Goal: Register for event/course: Sign up to attend an event or enroll in a course

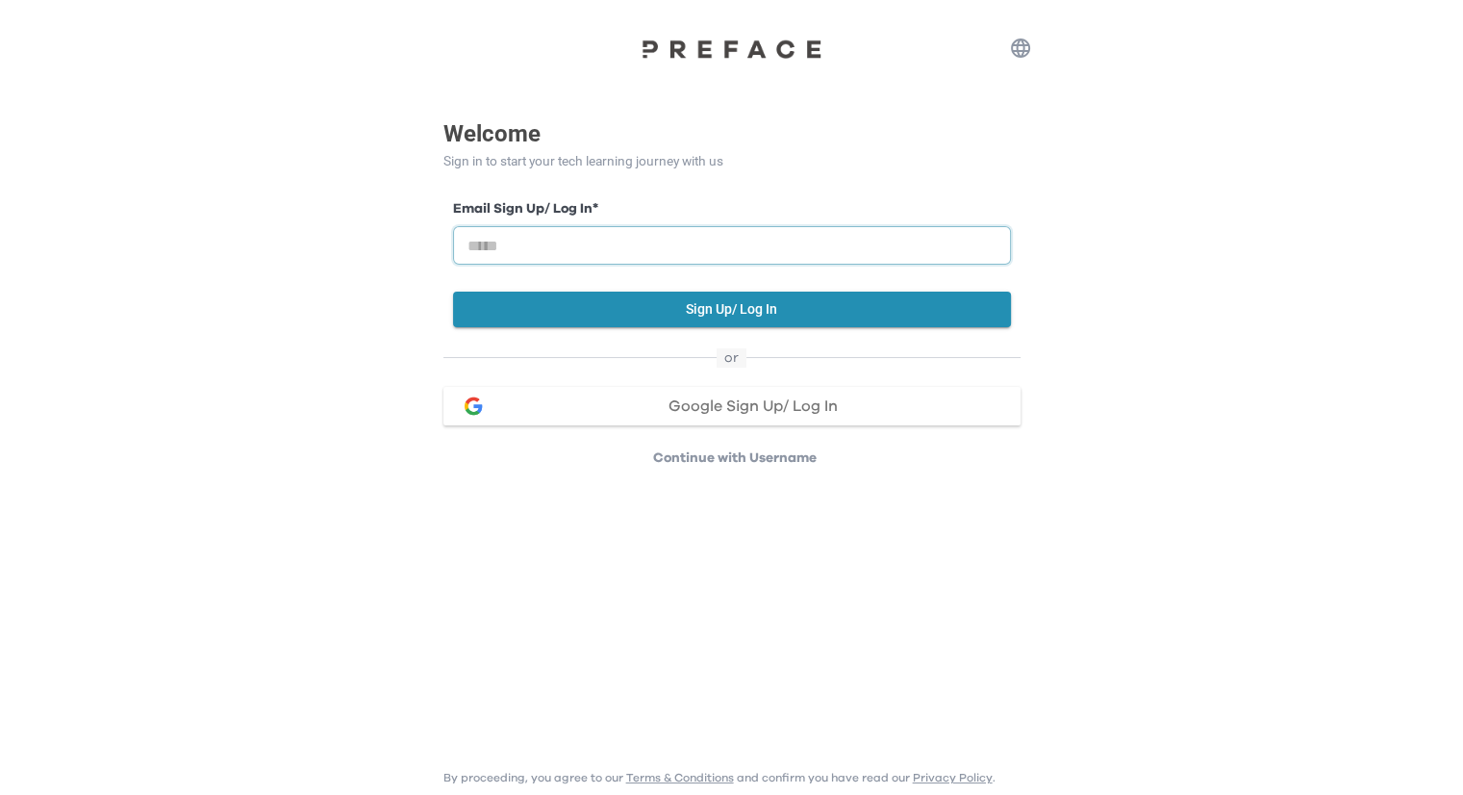
click at [673, 242] on input "email" at bounding box center [732, 245] width 558 height 38
type input "**********"
click at [712, 312] on button "Sign Up/ Log In" at bounding box center [732, 310] width 558 height 36
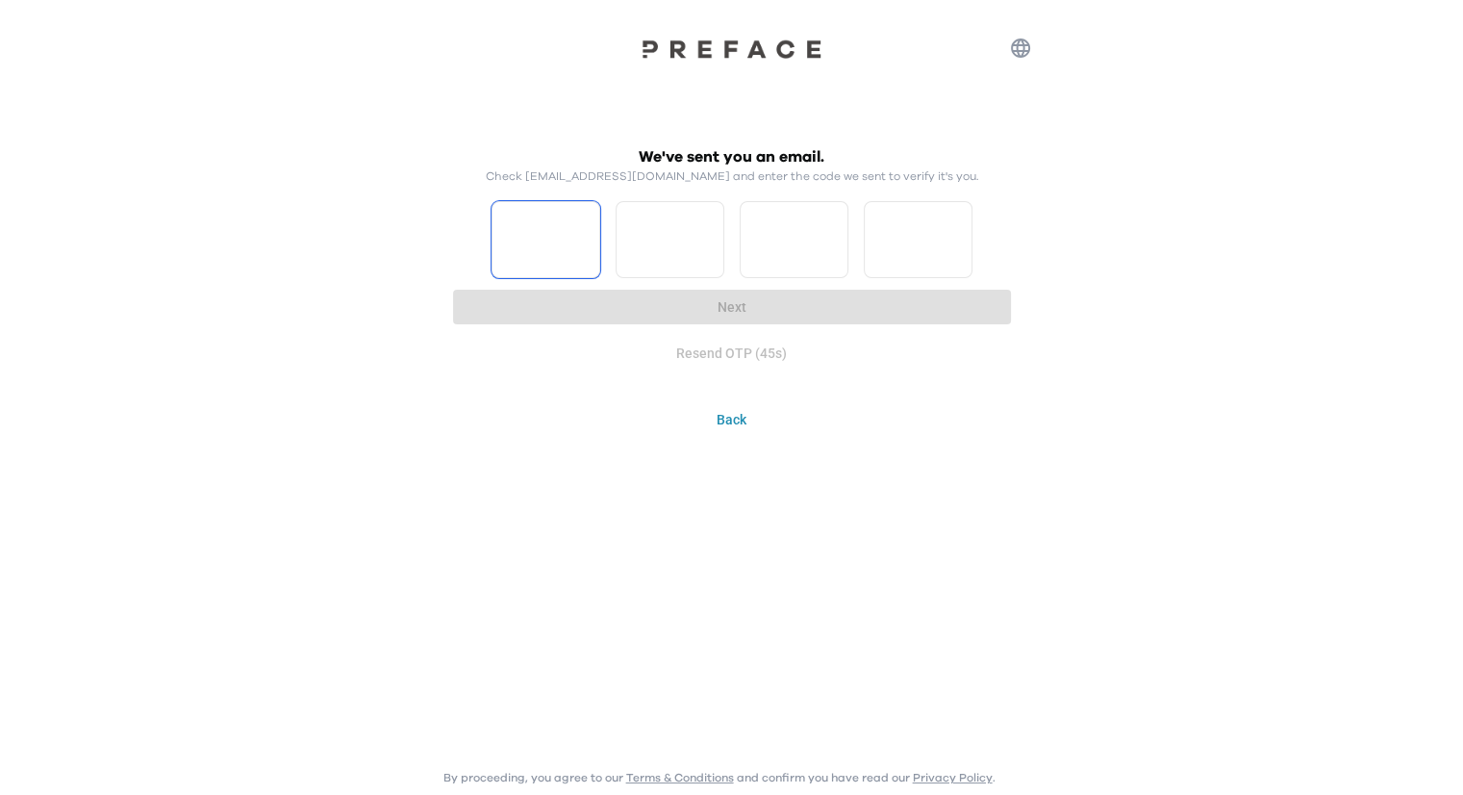
click at [562, 245] on input "Please enter OTP character 1" at bounding box center [546, 239] width 109 height 77
type input "*"
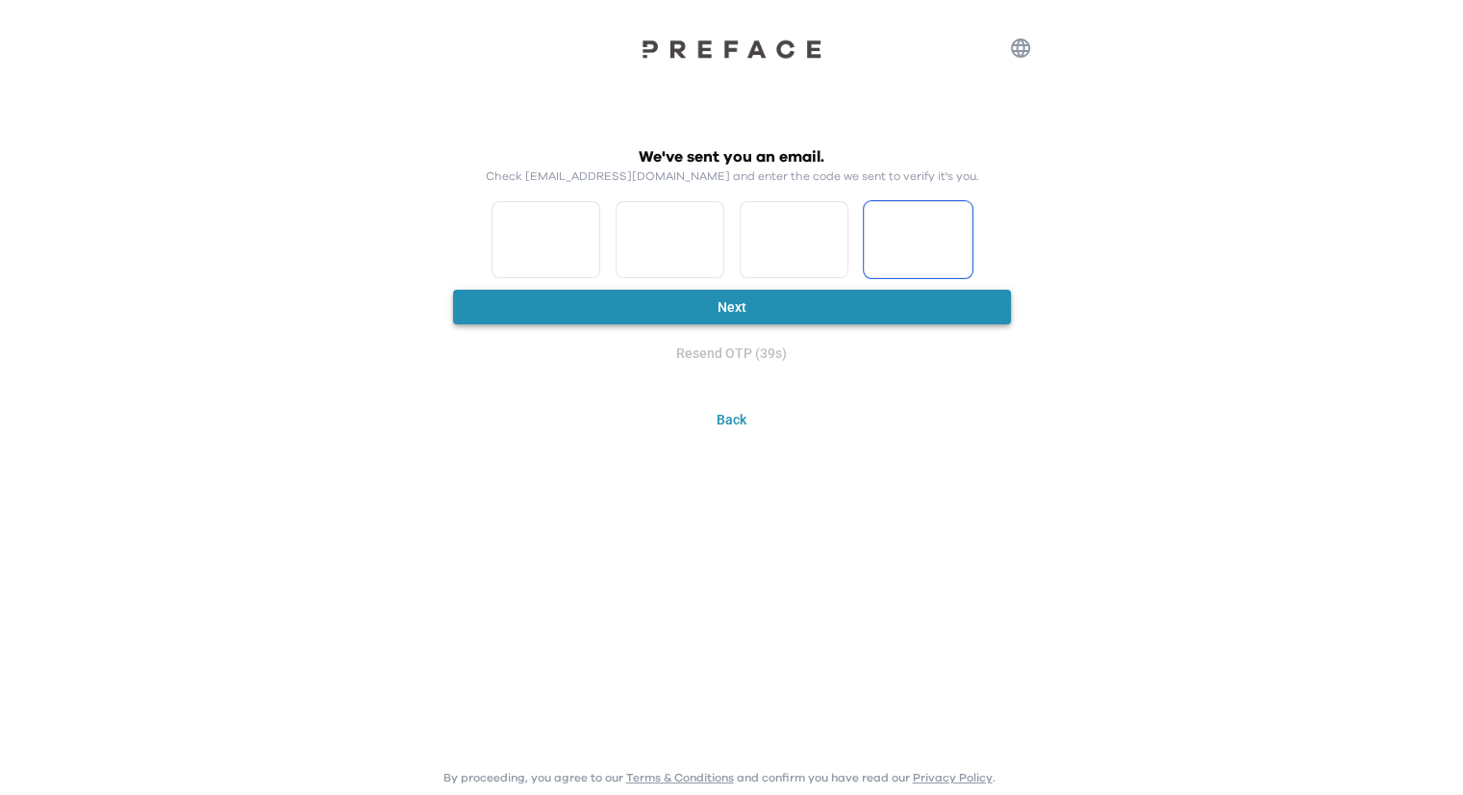
type input "*"
click at [718, 320] on button "Next" at bounding box center [732, 308] width 558 height 36
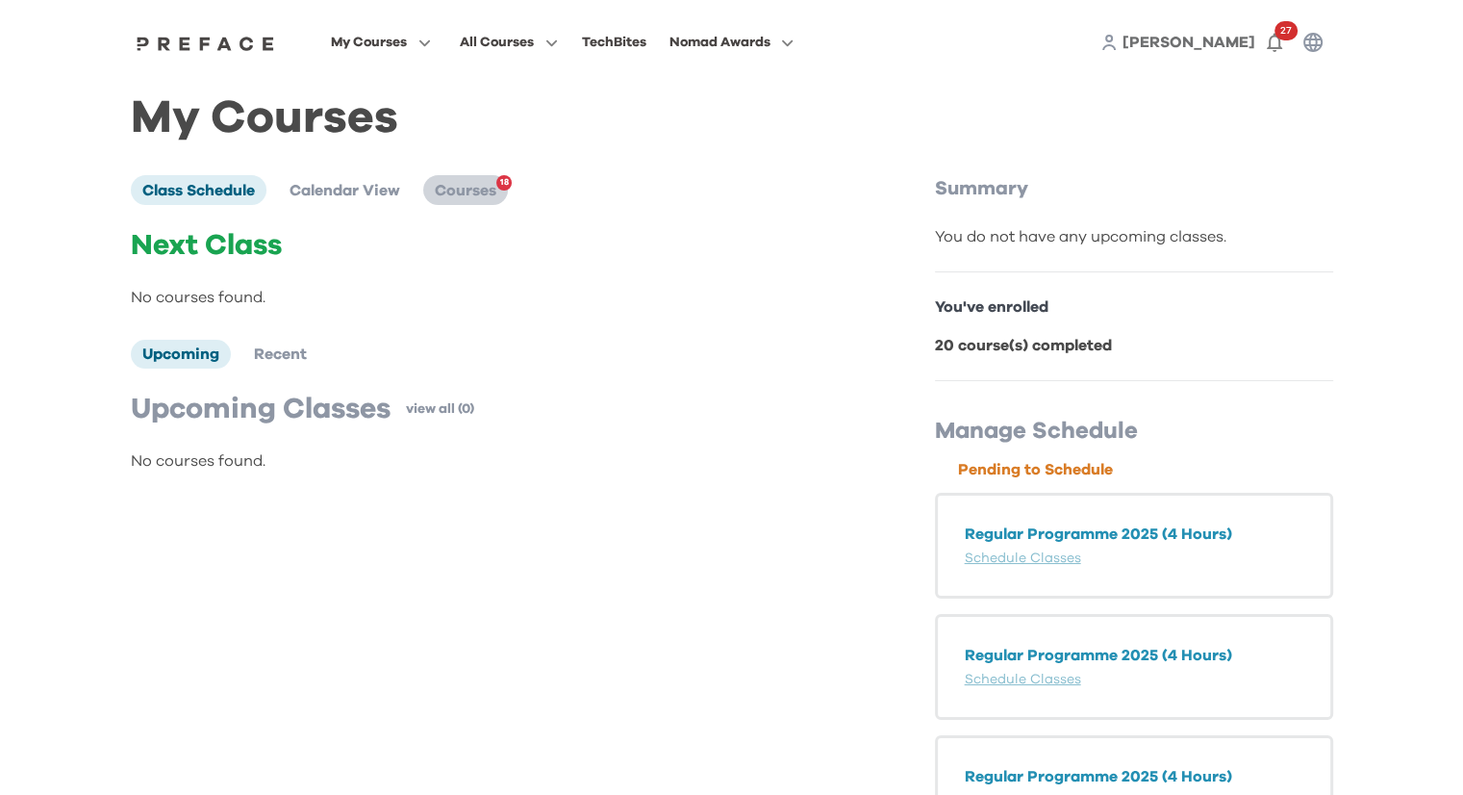
click at [489, 194] on span "Courses" at bounding box center [466, 190] width 62 height 15
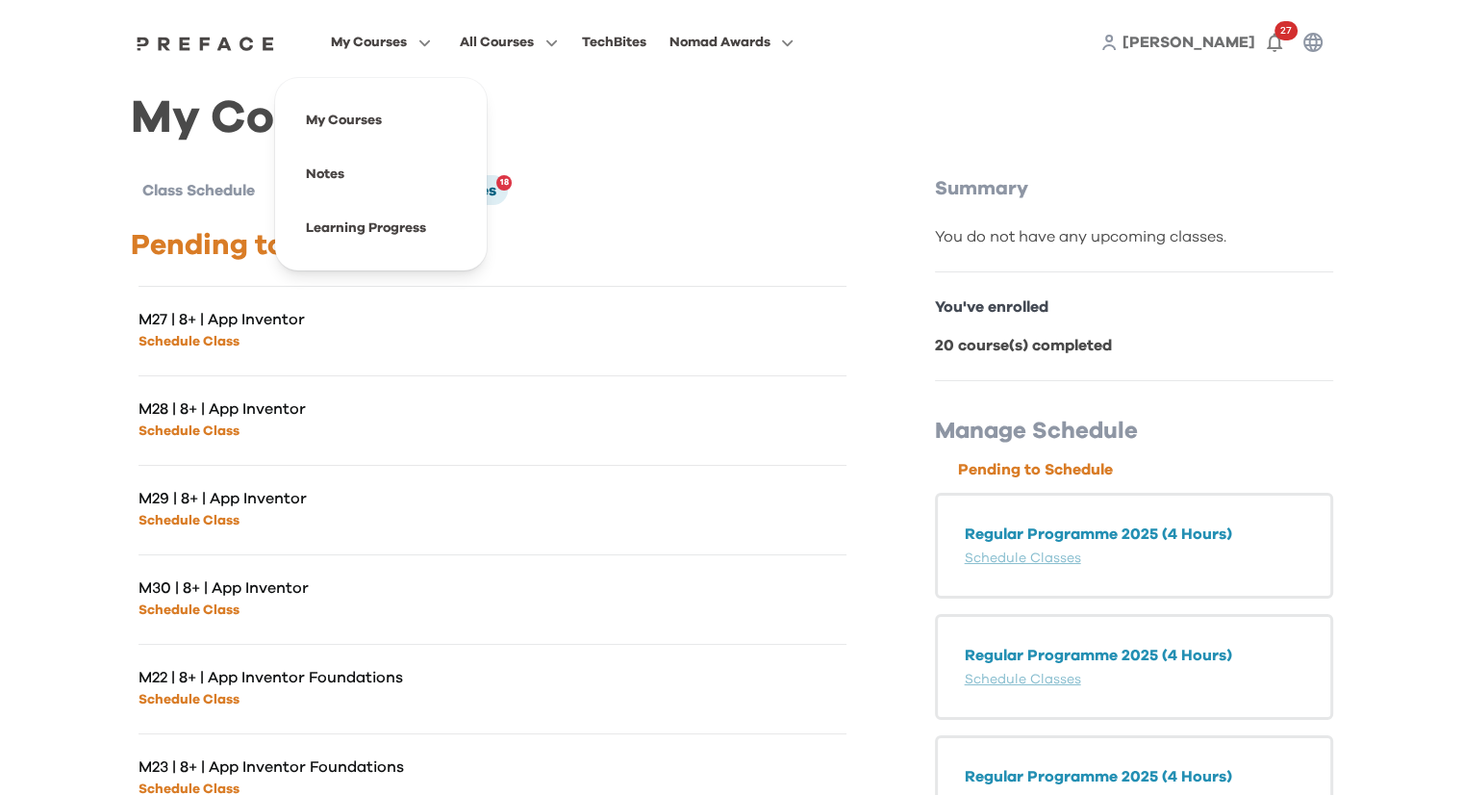
click at [419, 43] on icon "button" at bounding box center [421, 43] width 20 height 14
click at [363, 125] on span at bounding box center [381, 120] width 181 height 54
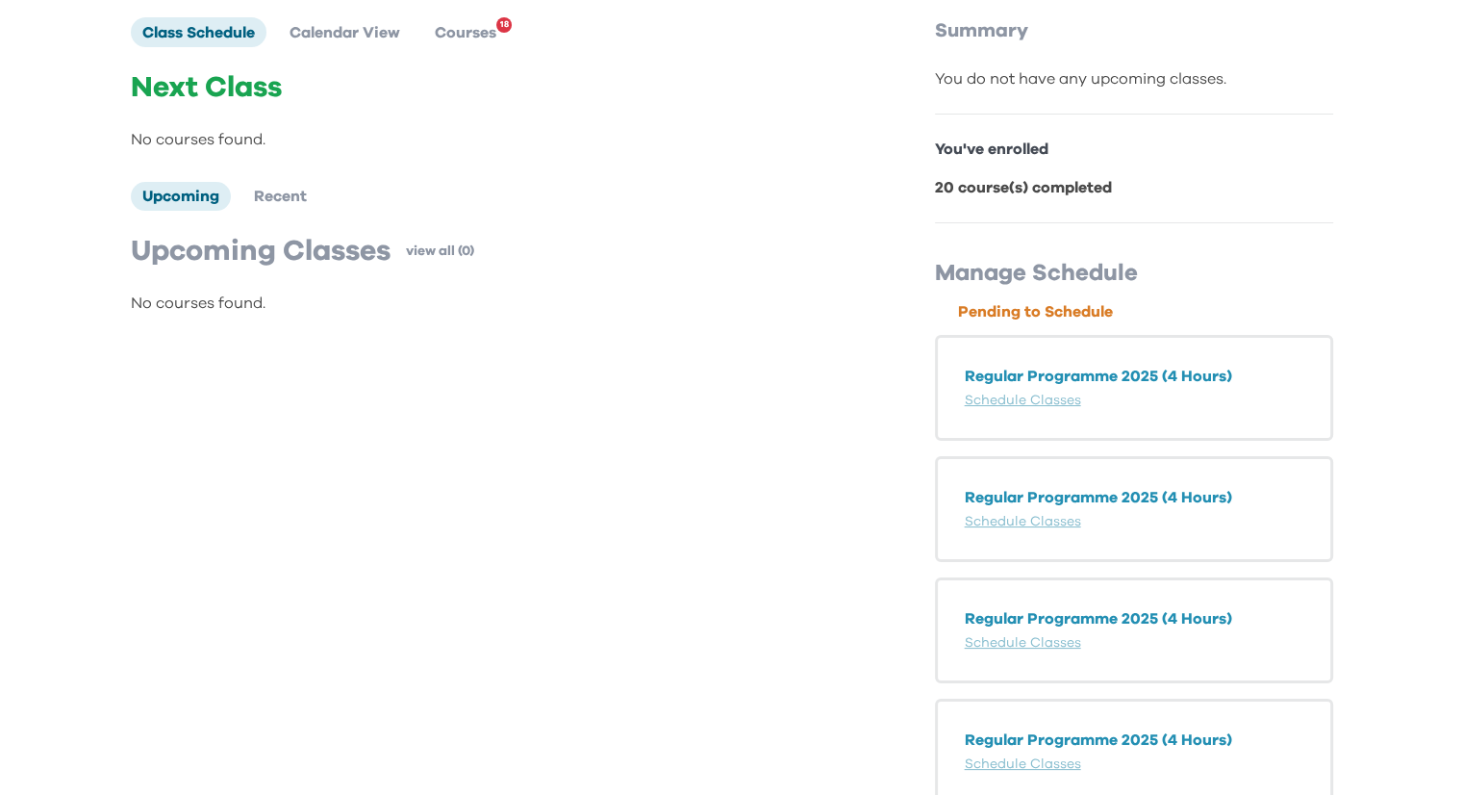
scroll to position [192, 0]
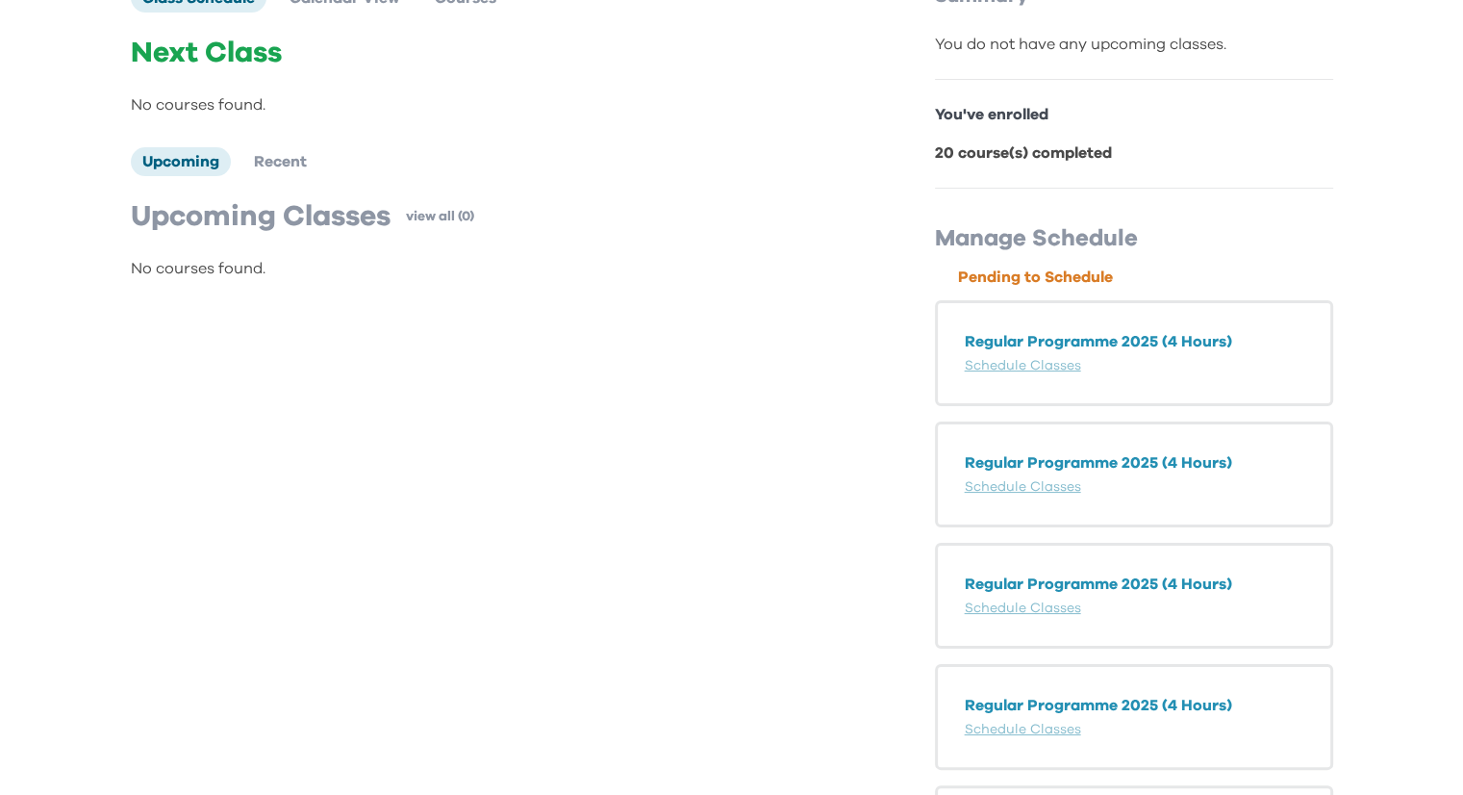
click at [277, 181] on div "Next Class No courses found. Upcoming Recent Upcoming Classes view all (0) No c…" at bounding box center [492, 158] width 723 height 244
click at [277, 169] on span "Recent" at bounding box center [280, 161] width 53 height 15
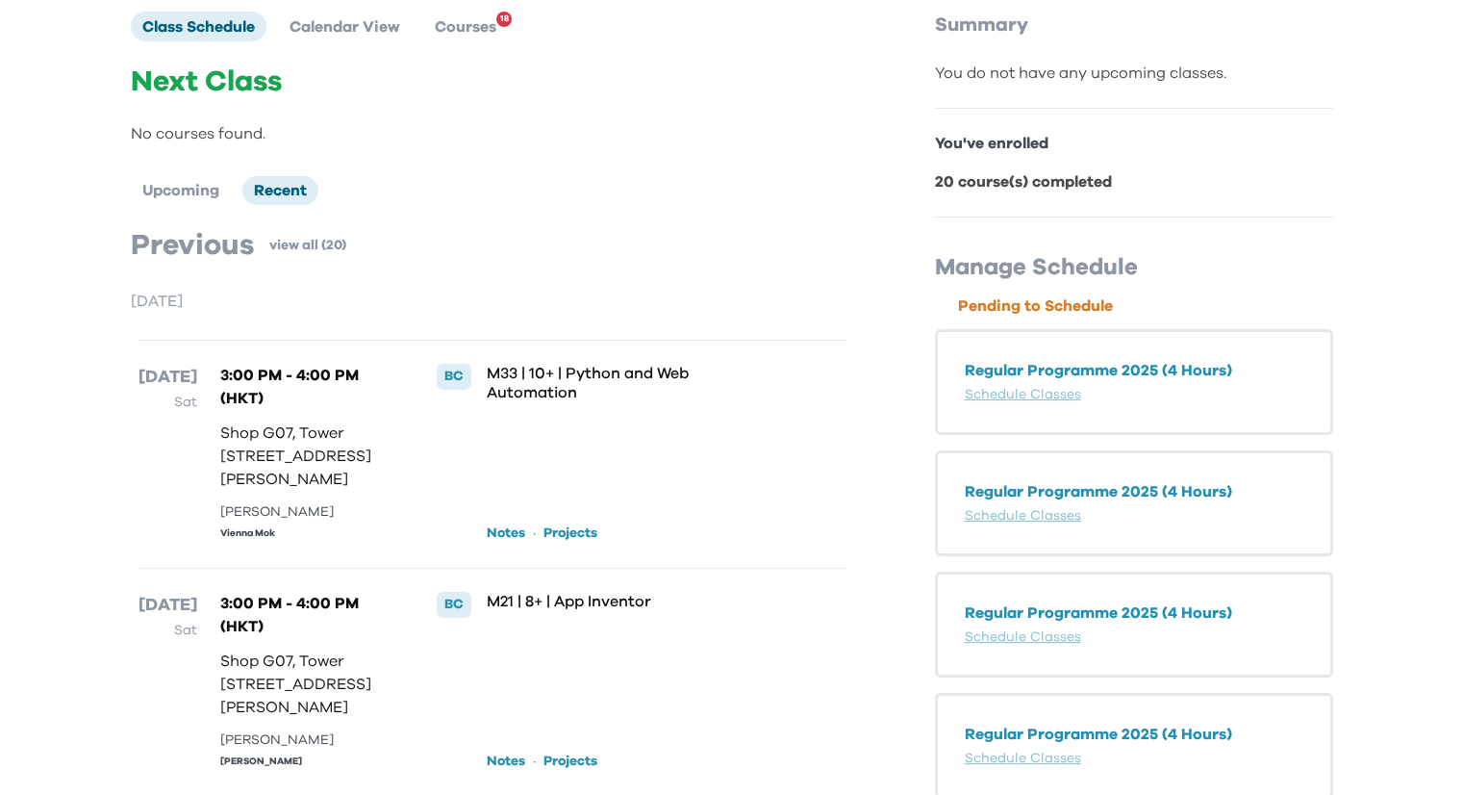
scroll to position [0, 0]
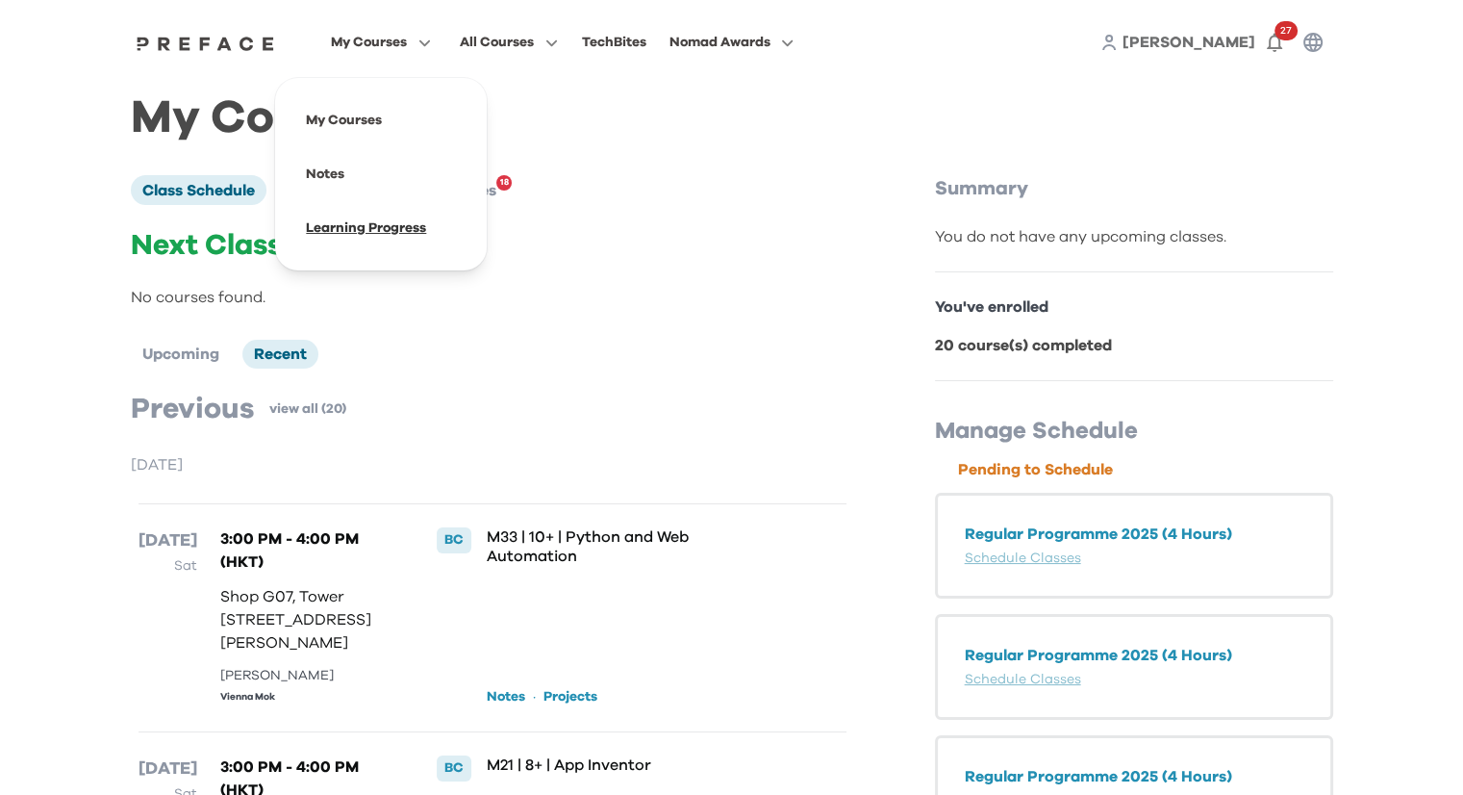
click at [346, 228] on span at bounding box center [381, 228] width 181 height 54
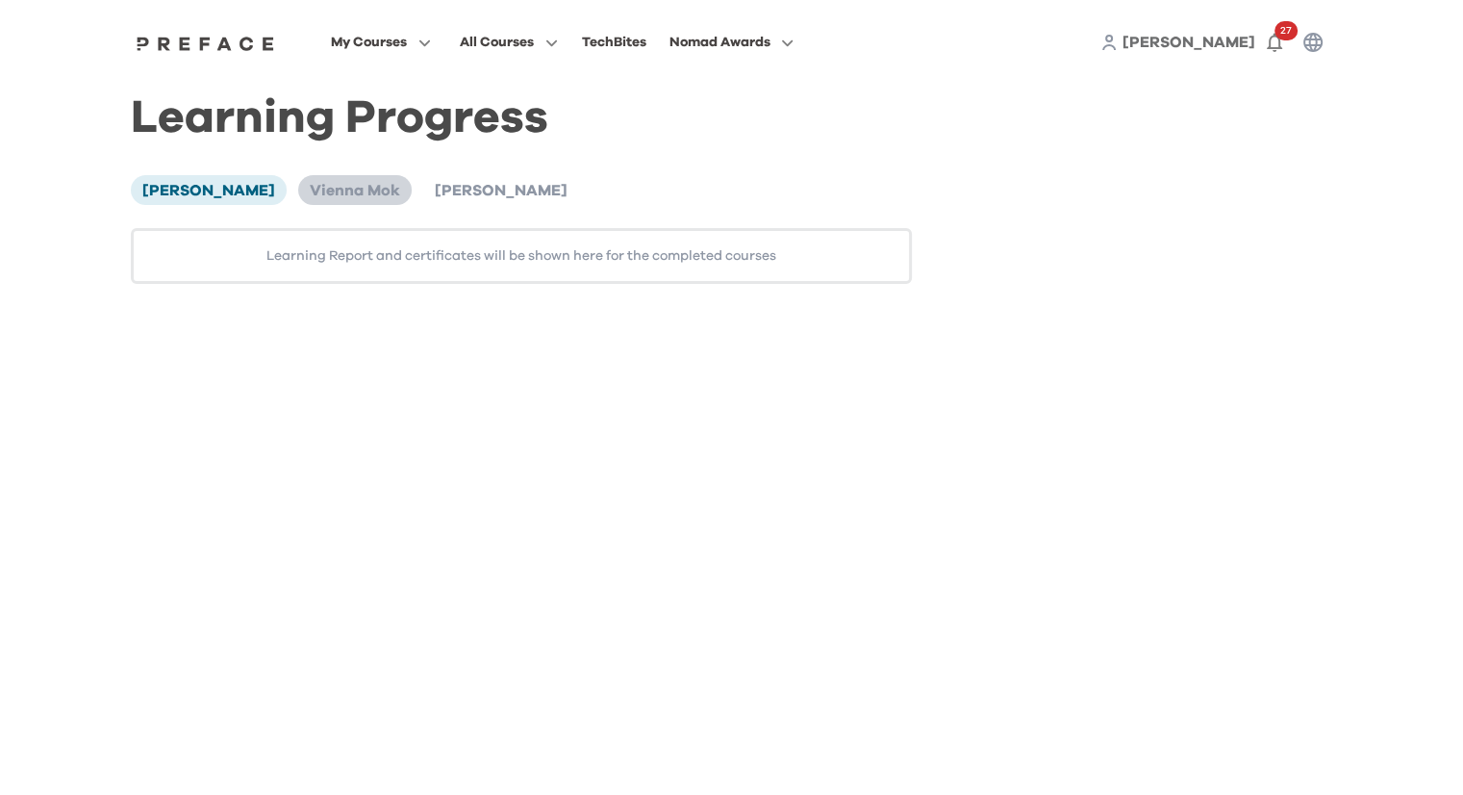
click at [333, 195] on span "Vienna Mok" at bounding box center [355, 190] width 90 height 15
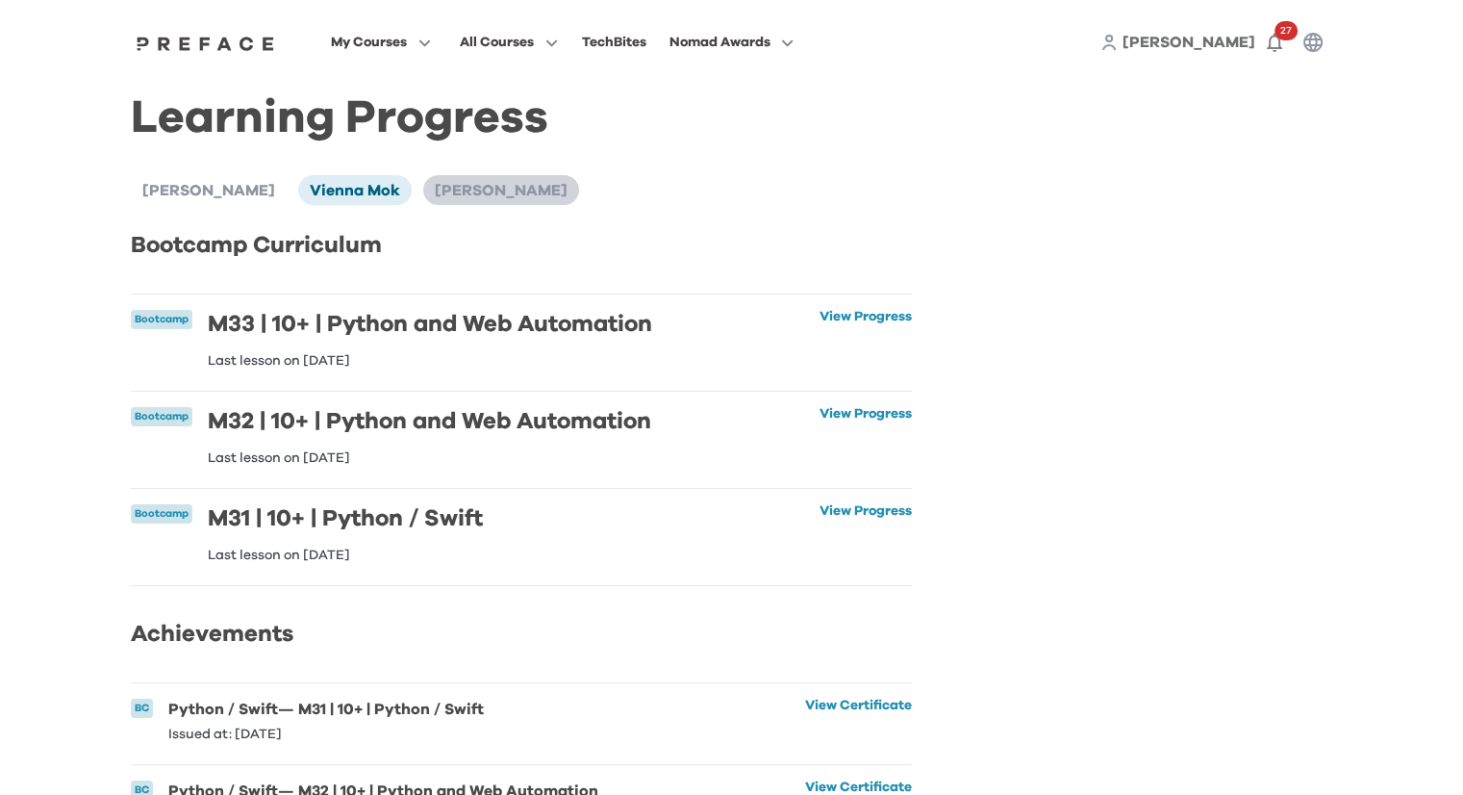
click at [423, 204] on li "[PERSON_NAME]" at bounding box center [501, 189] width 156 height 29
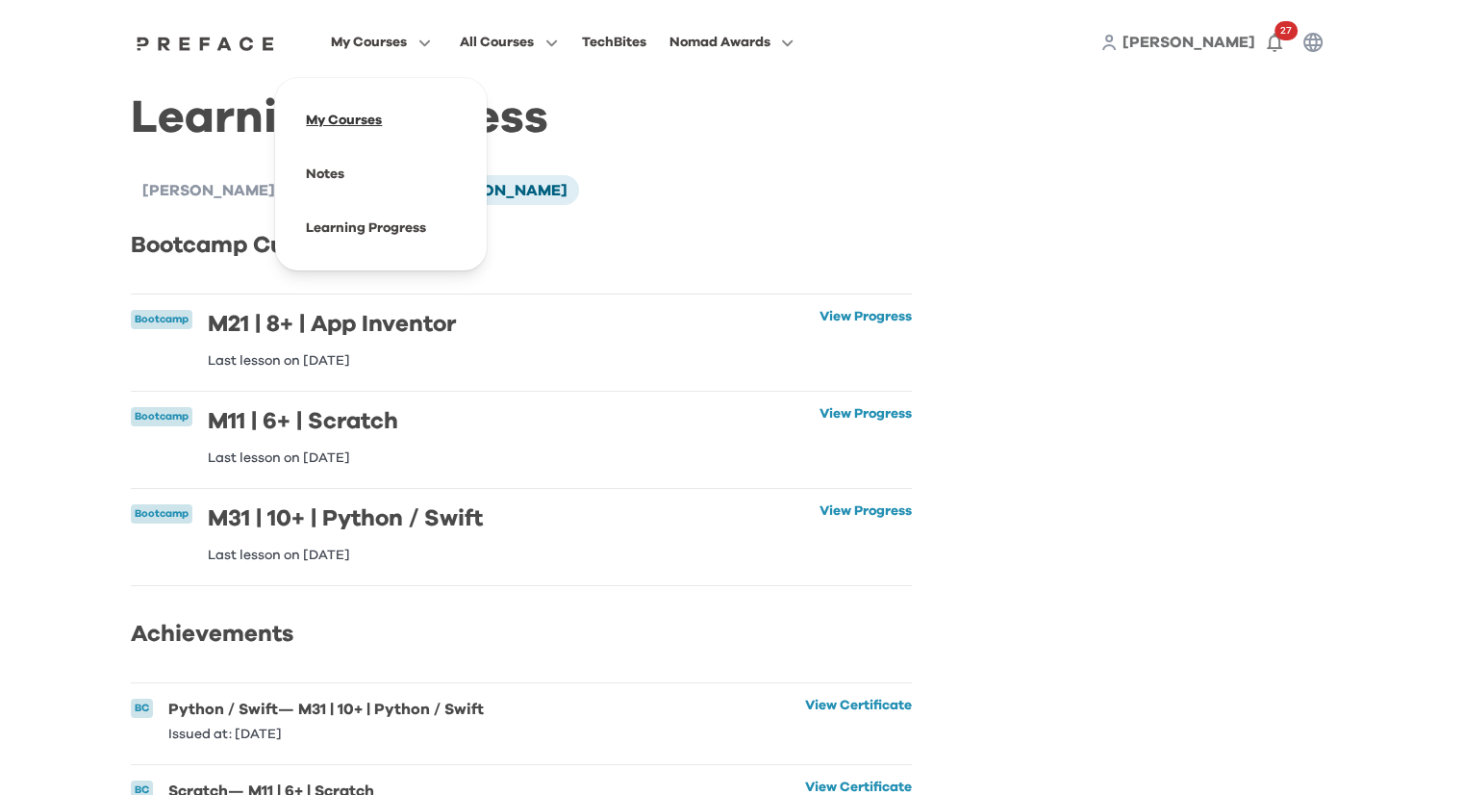
click at [371, 116] on span at bounding box center [381, 120] width 181 height 54
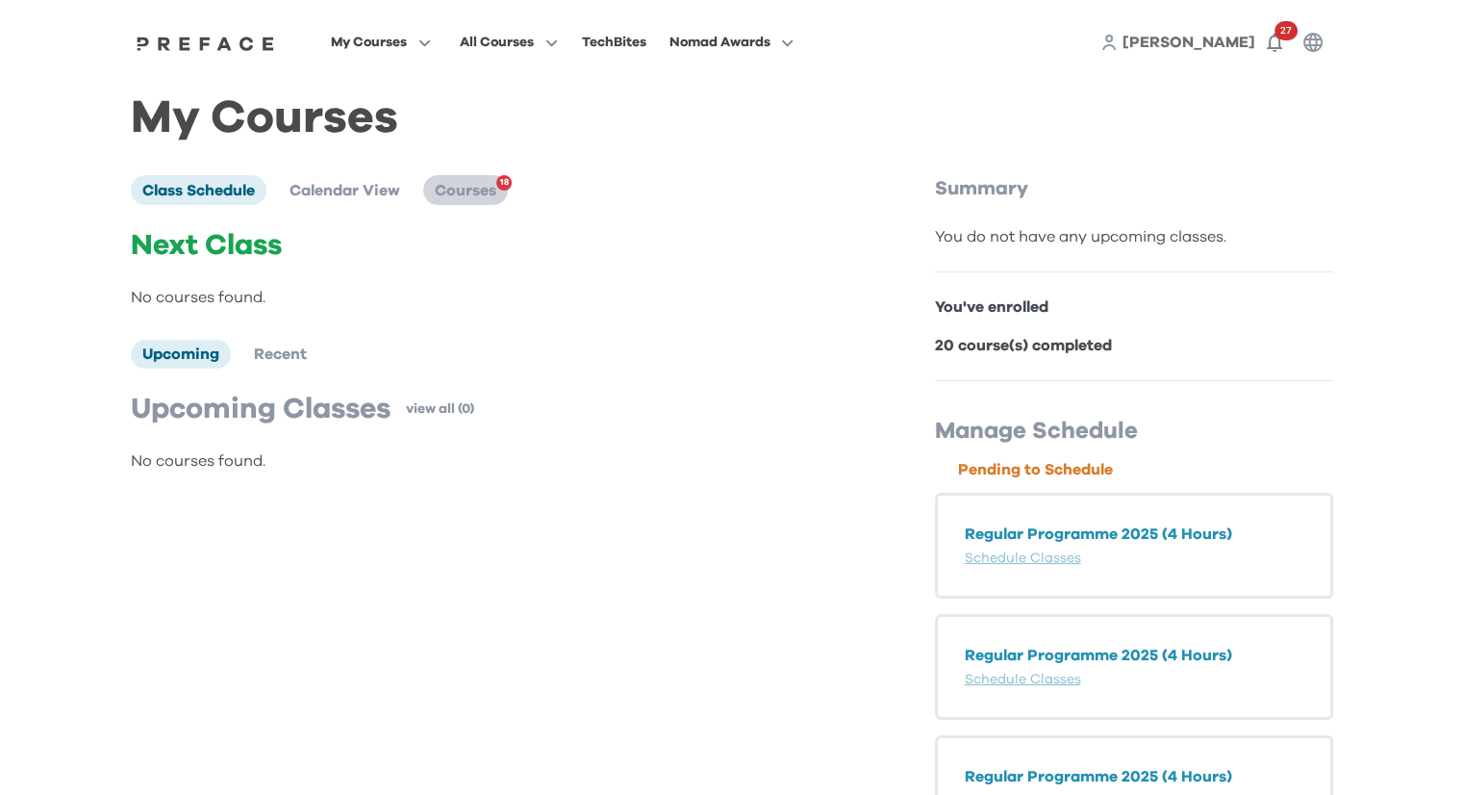
click at [454, 198] on span "Courses" at bounding box center [466, 190] width 62 height 15
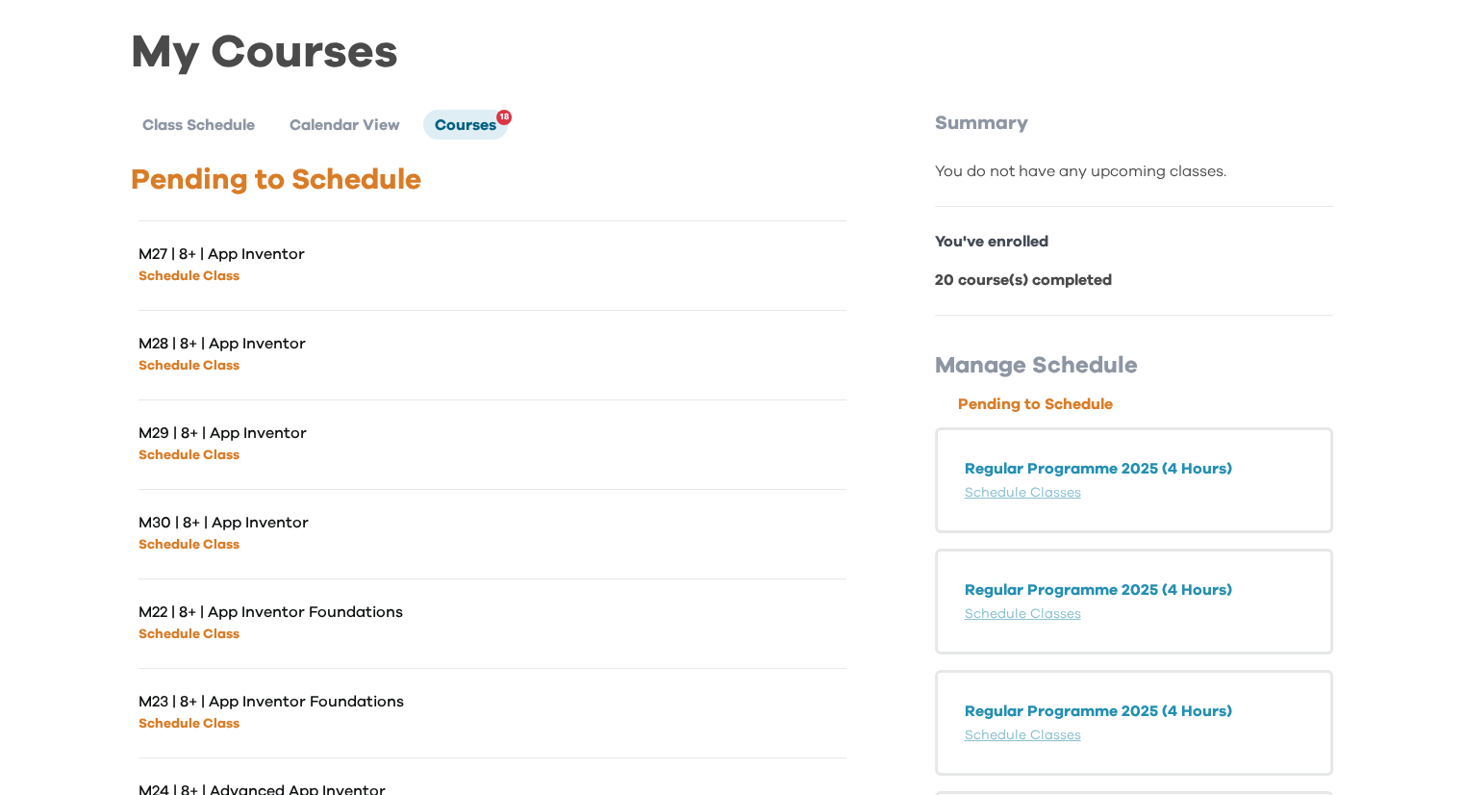
scroll to position [192, 0]
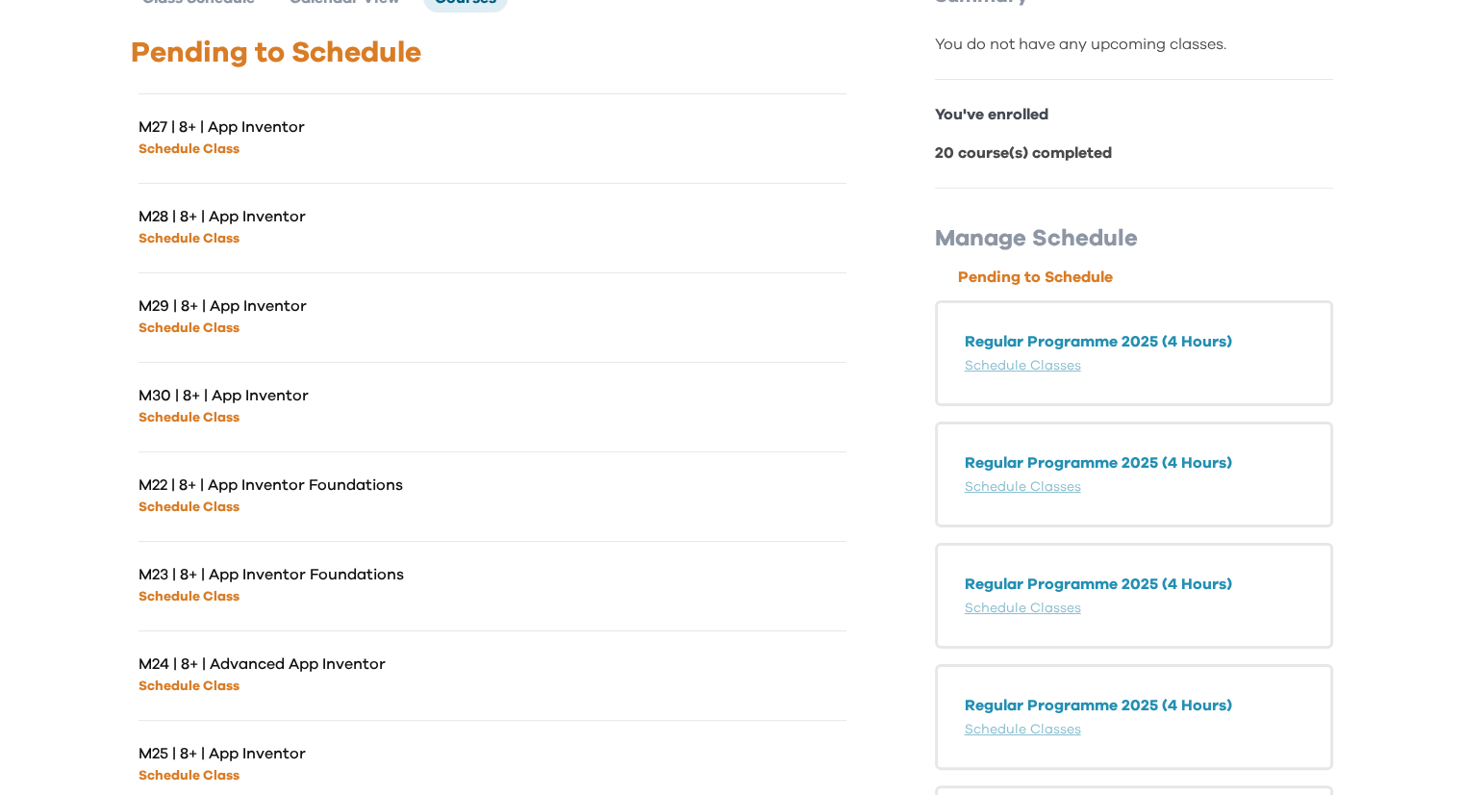
click at [203, 507] on link "Schedule Class" at bounding box center [189, 506] width 101 height 13
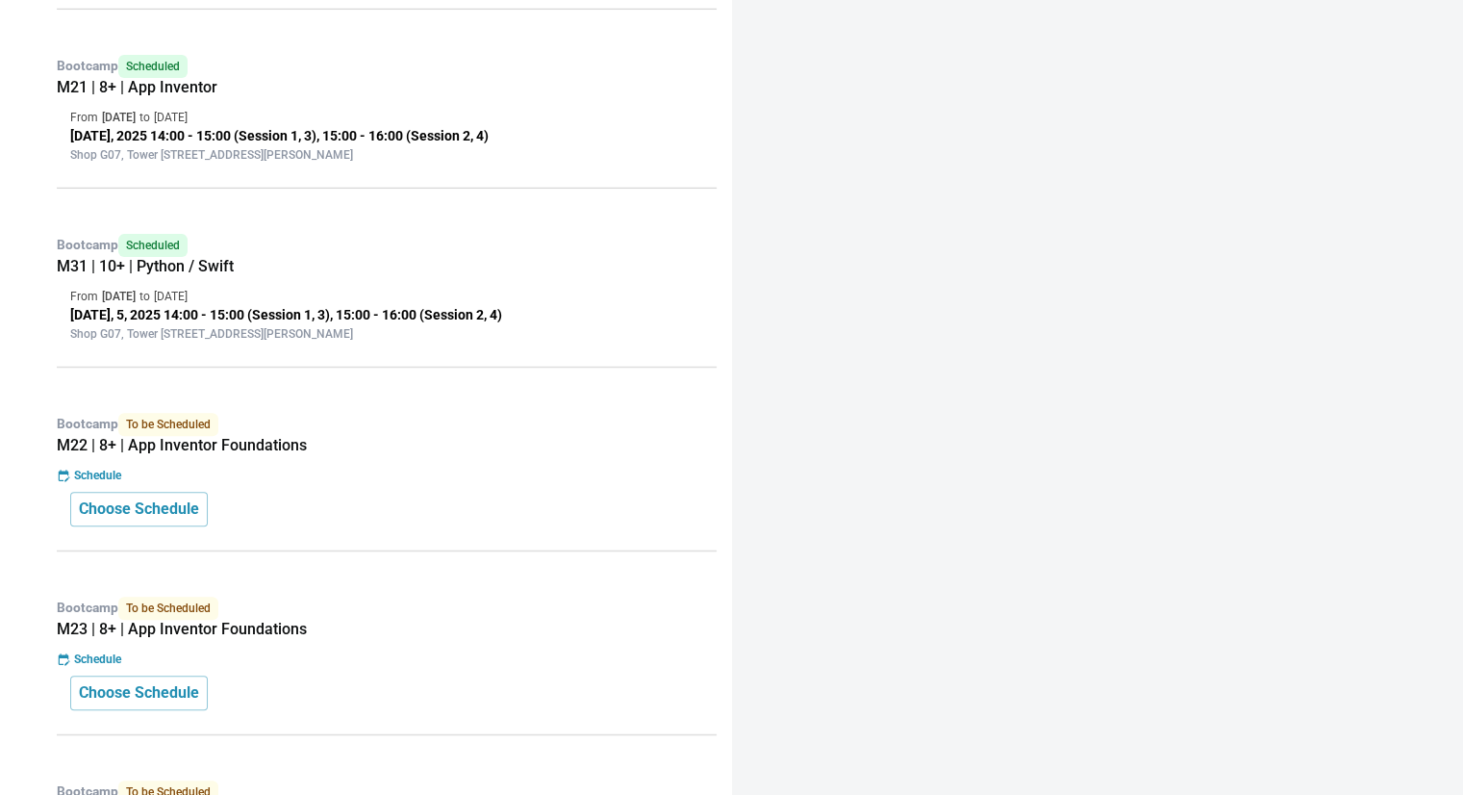
scroll to position [673, 0]
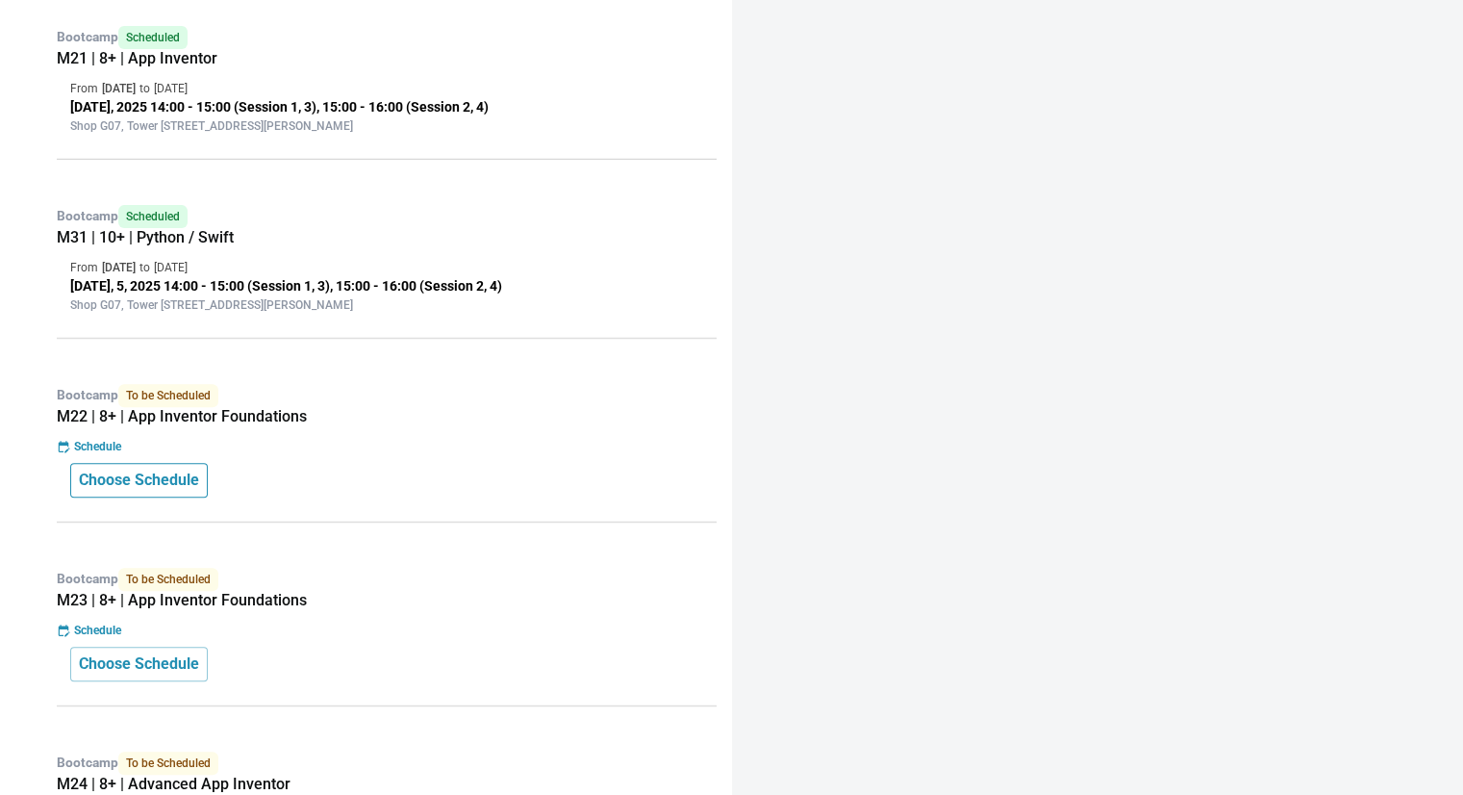
click at [169, 484] on p "Choose Schedule" at bounding box center [139, 480] width 120 height 23
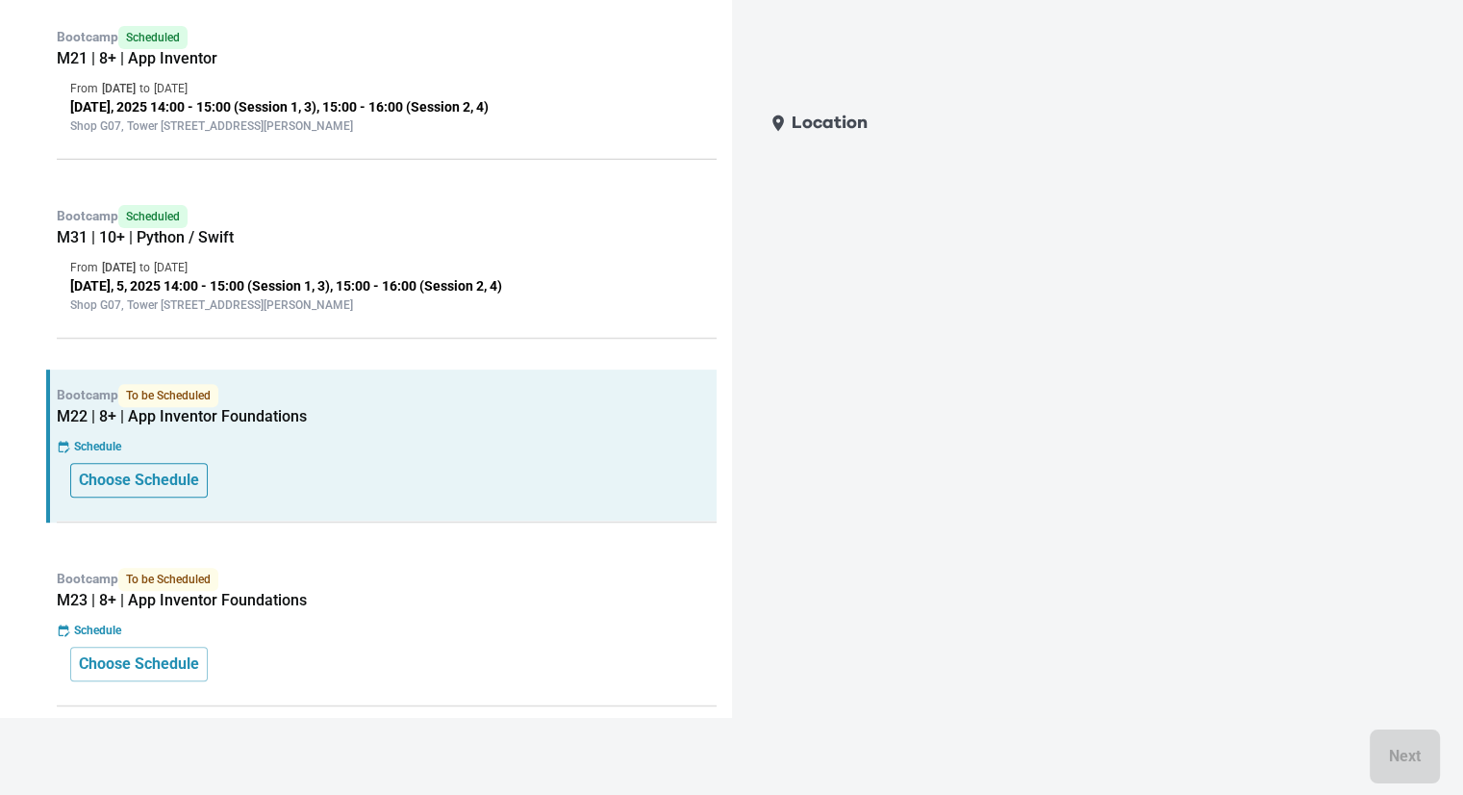
click at [168, 478] on p "Choose Schedule" at bounding box center [139, 480] width 120 height 23
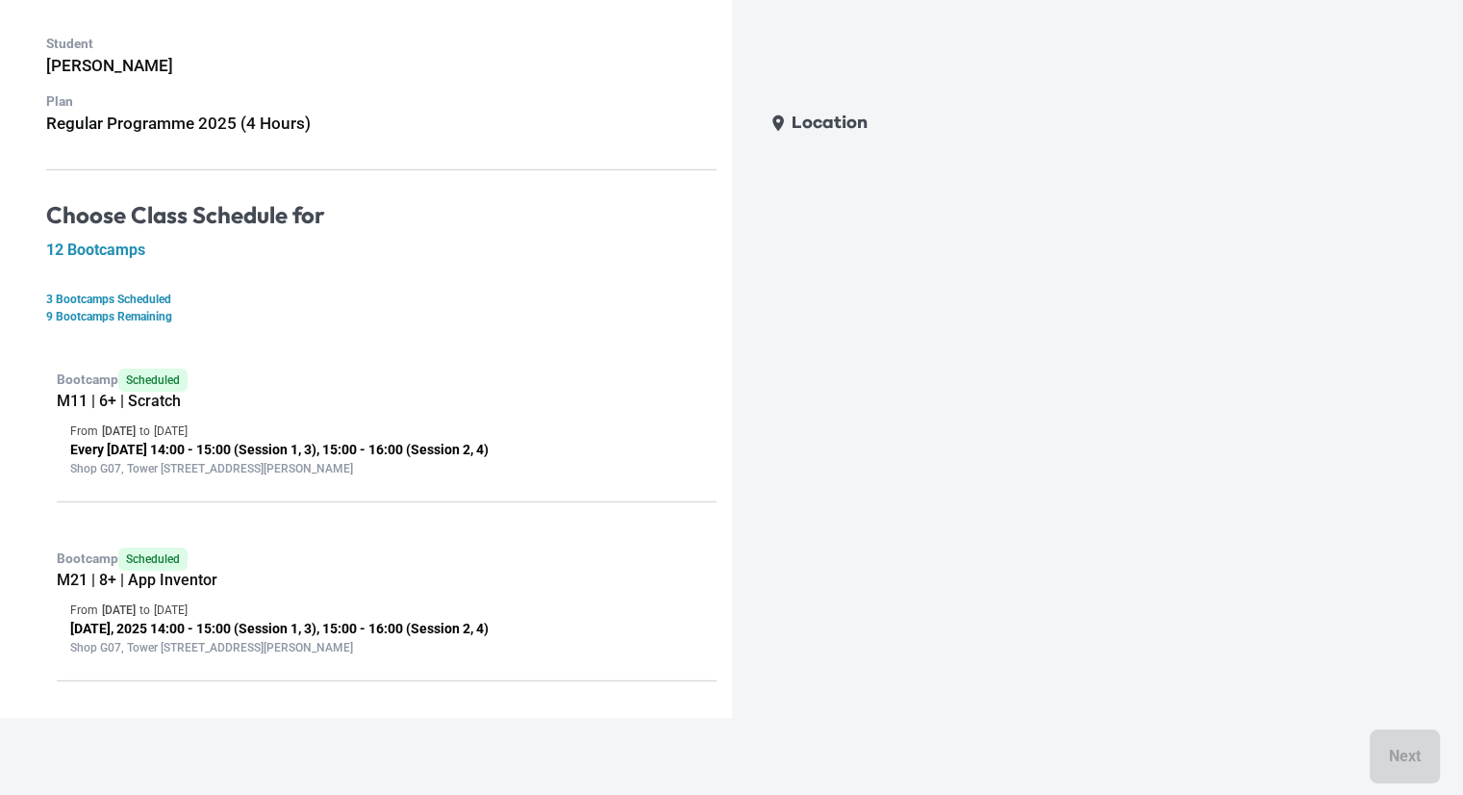
scroll to position [0, 0]
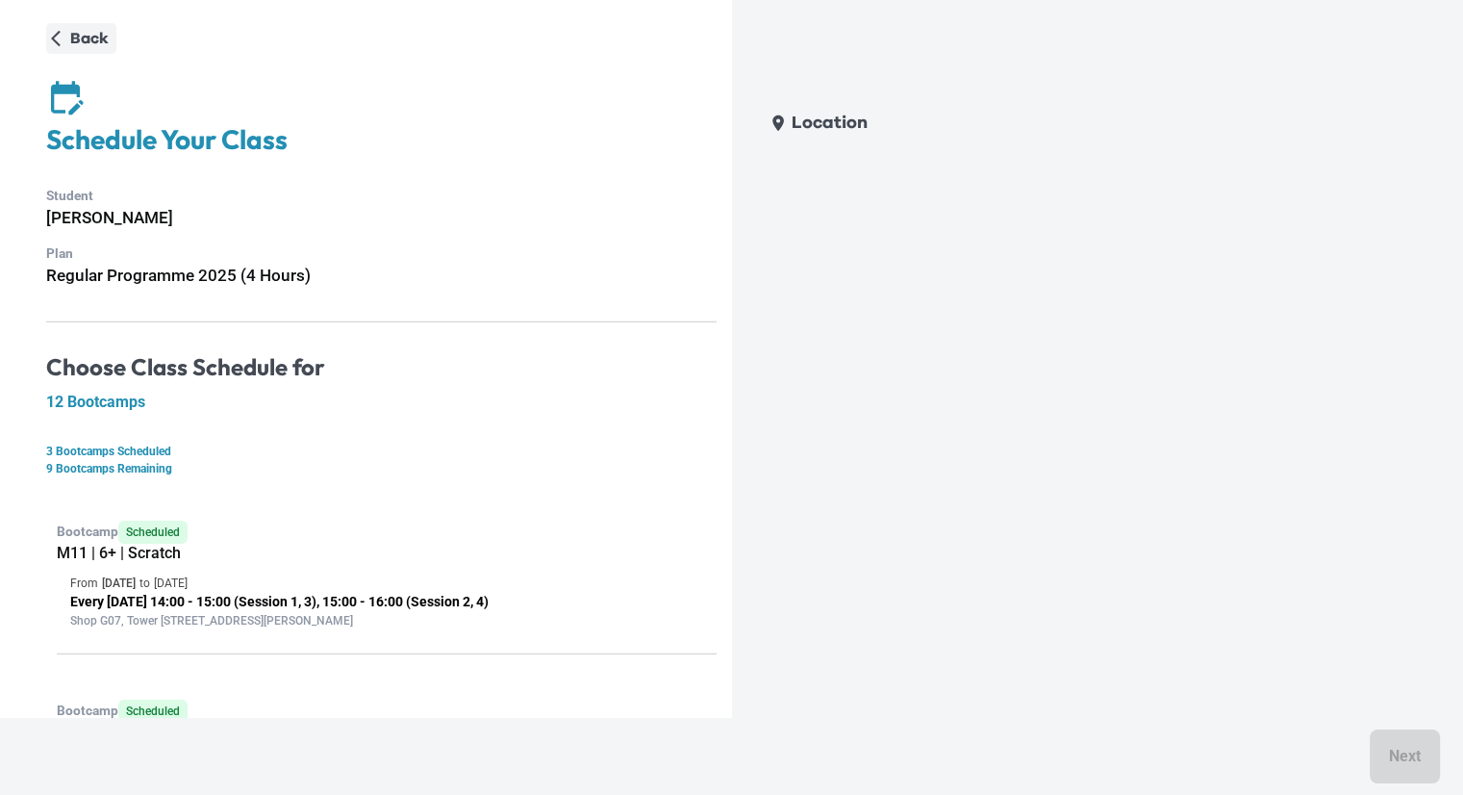
click at [64, 29] on icon "button" at bounding box center [56, 39] width 20 height 20
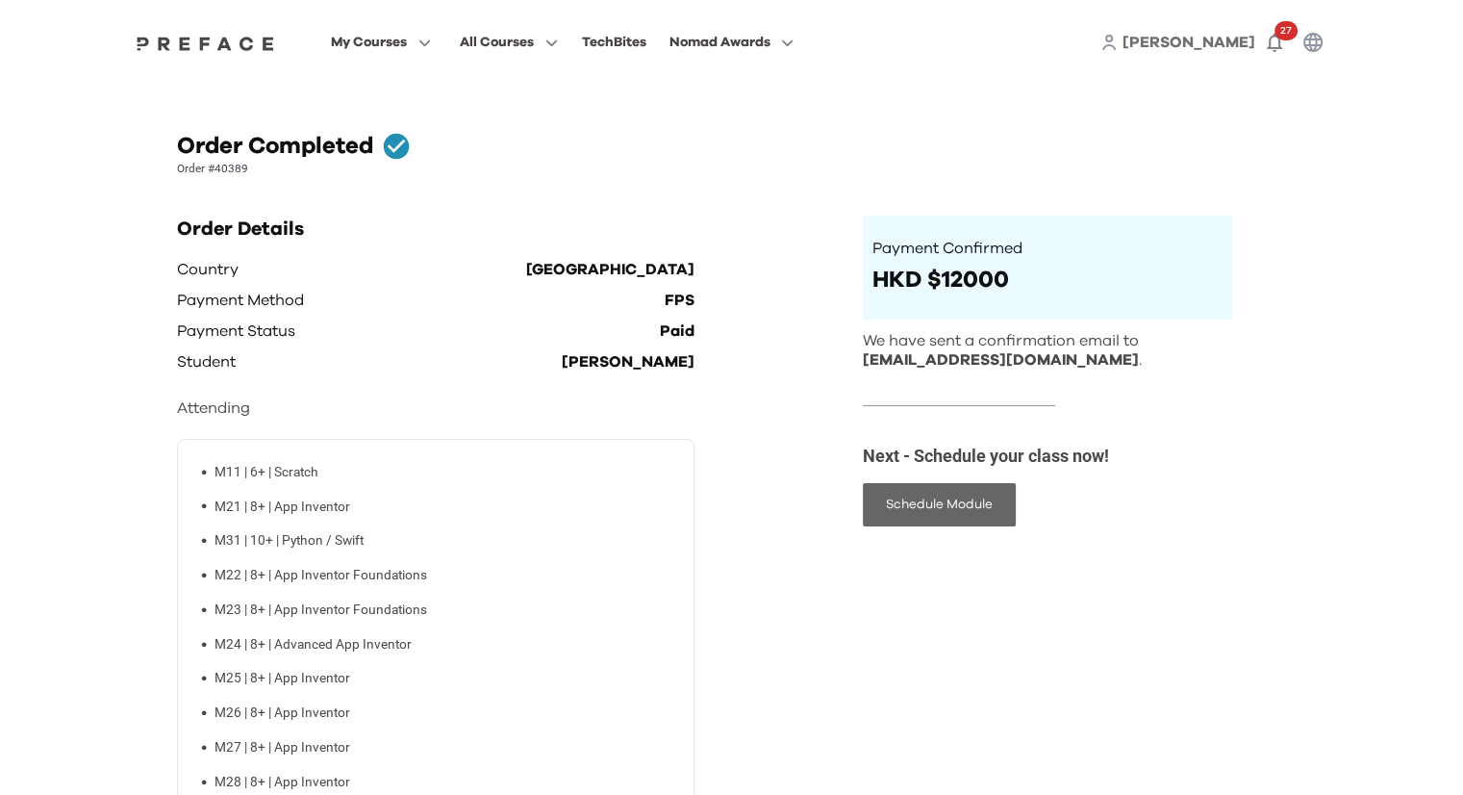
click at [916, 519] on button "Schedule Module" at bounding box center [939, 504] width 153 height 43
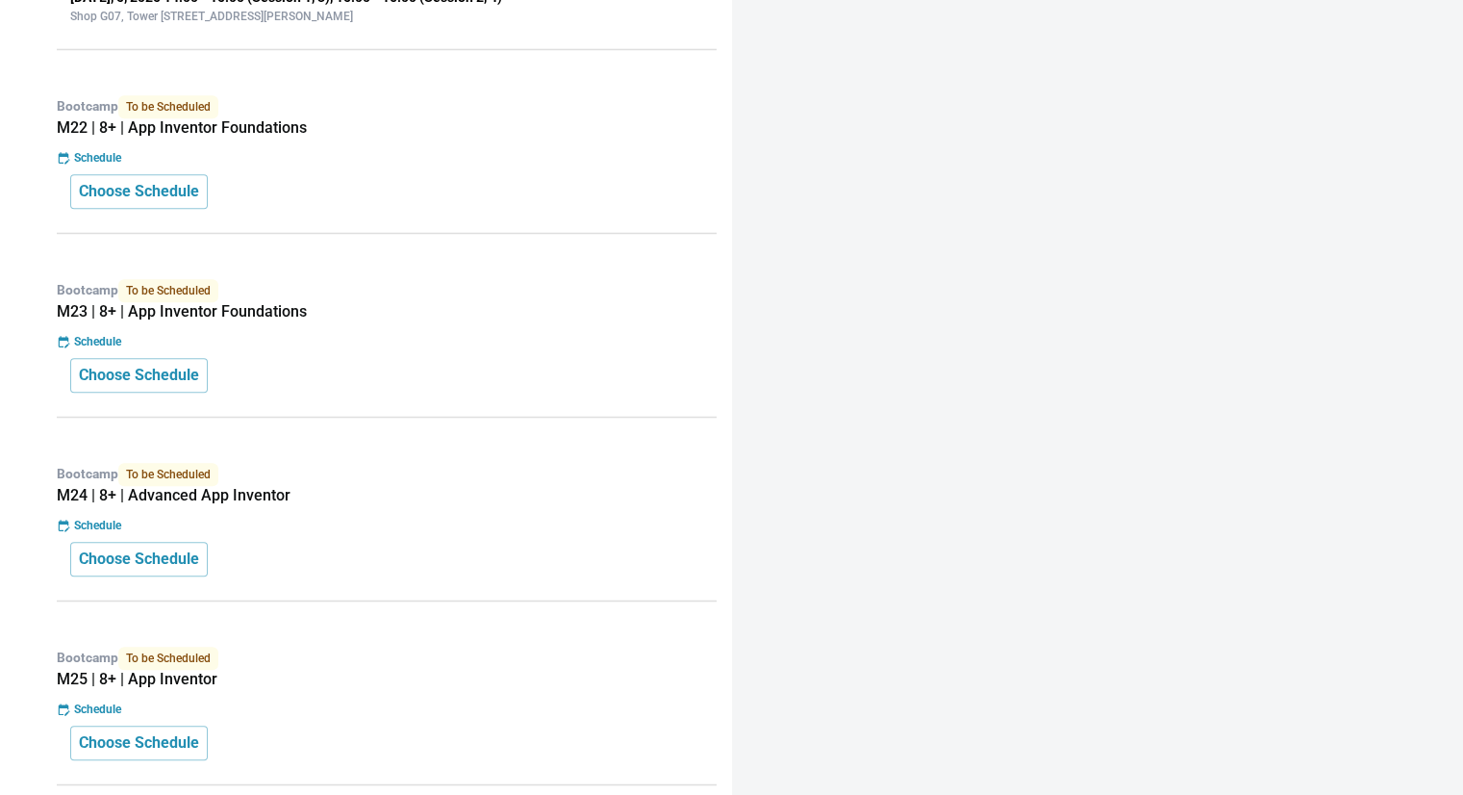
scroll to position [673, 0]
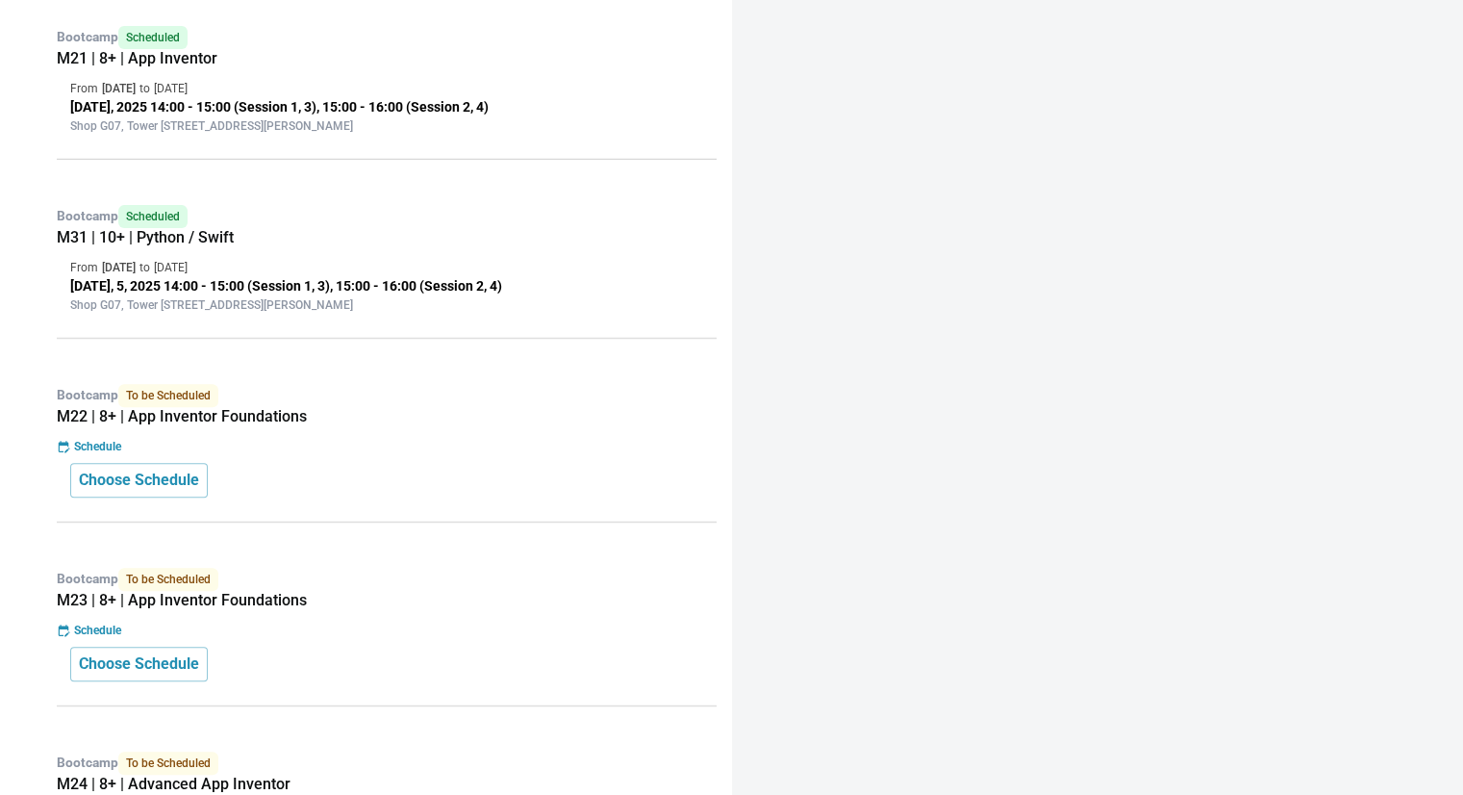
click at [100, 444] on p "Schedule" at bounding box center [97, 446] width 47 height 17
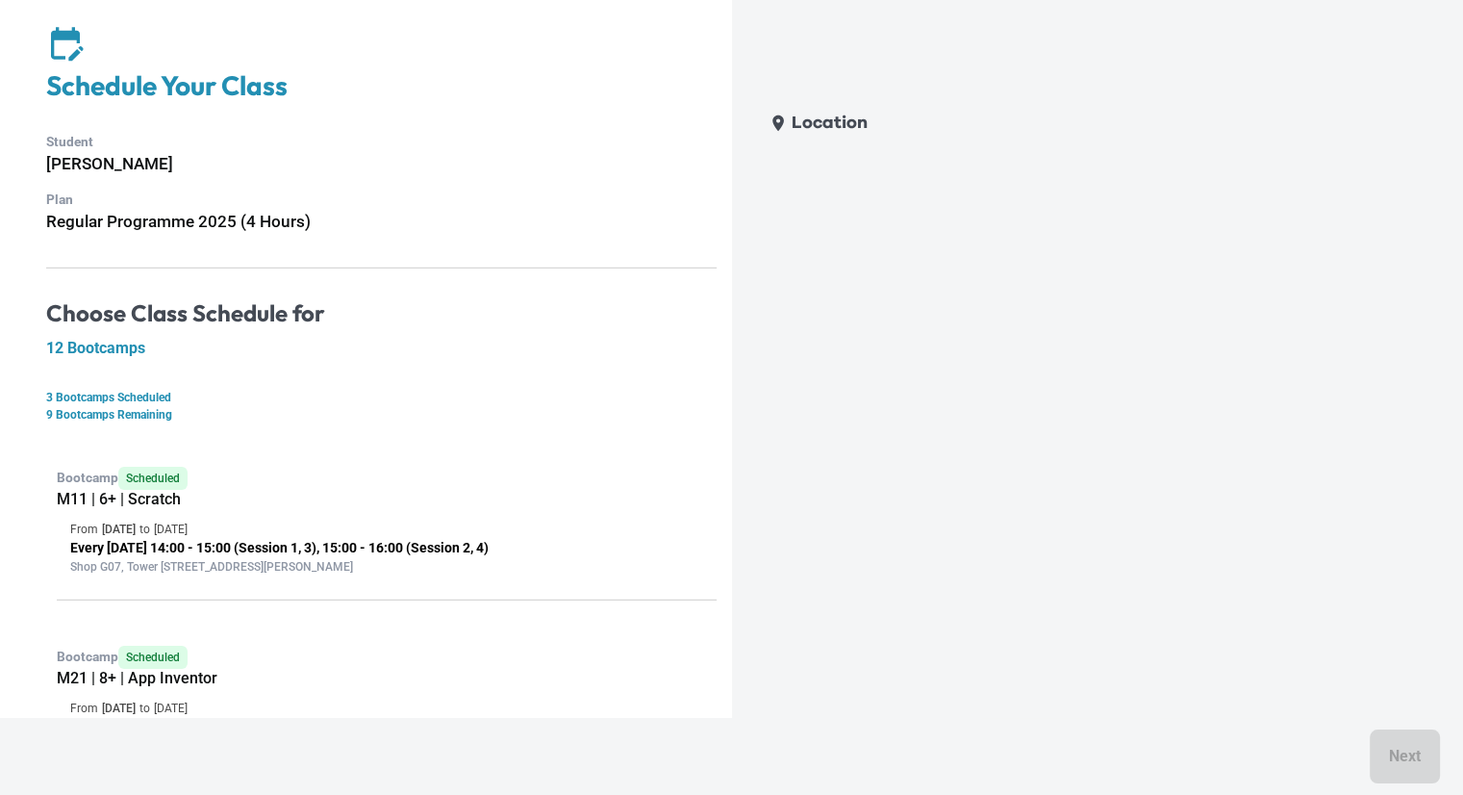
scroll to position [0, 0]
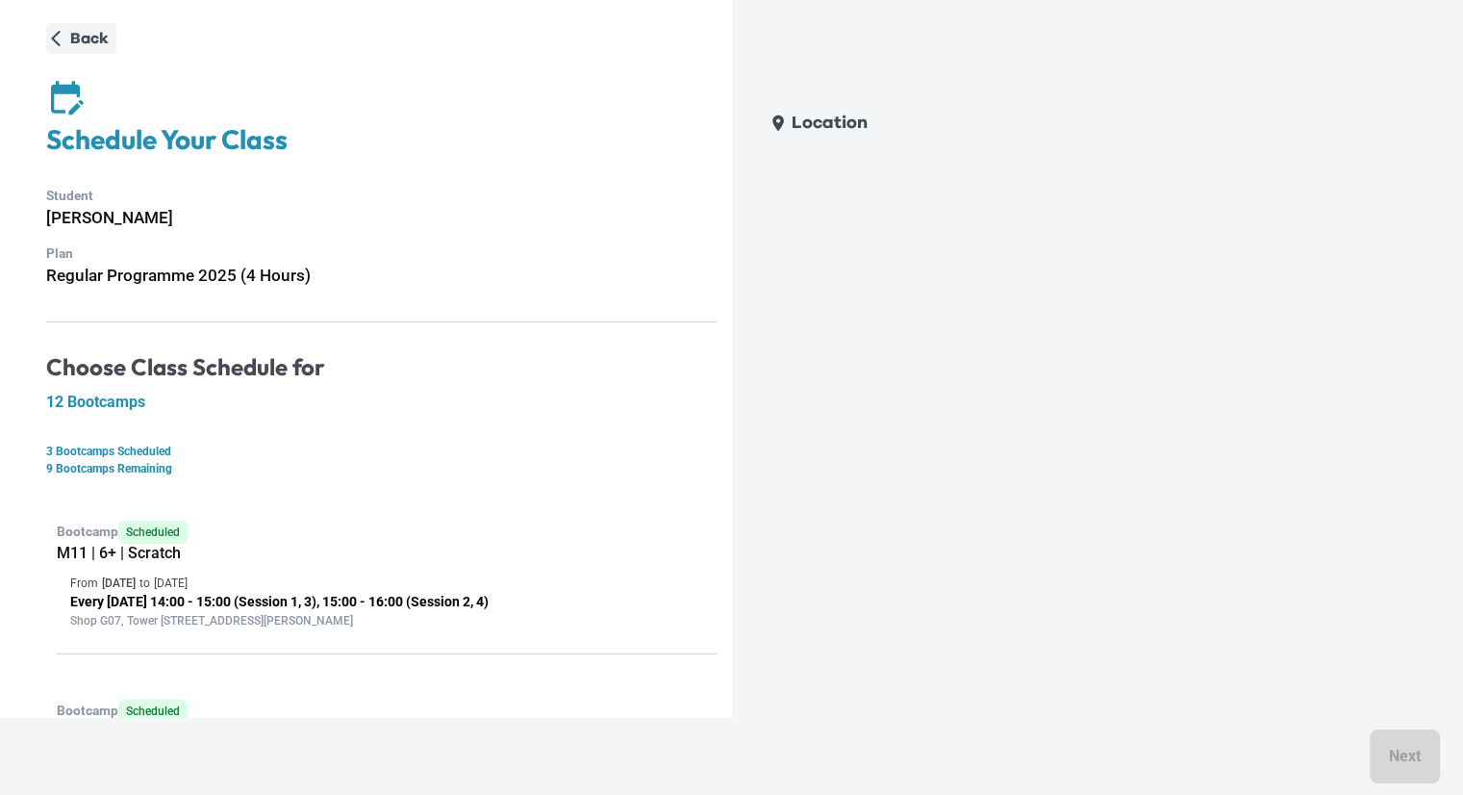
click at [51, 38] on icon "button" at bounding box center [56, 38] width 10 height 16
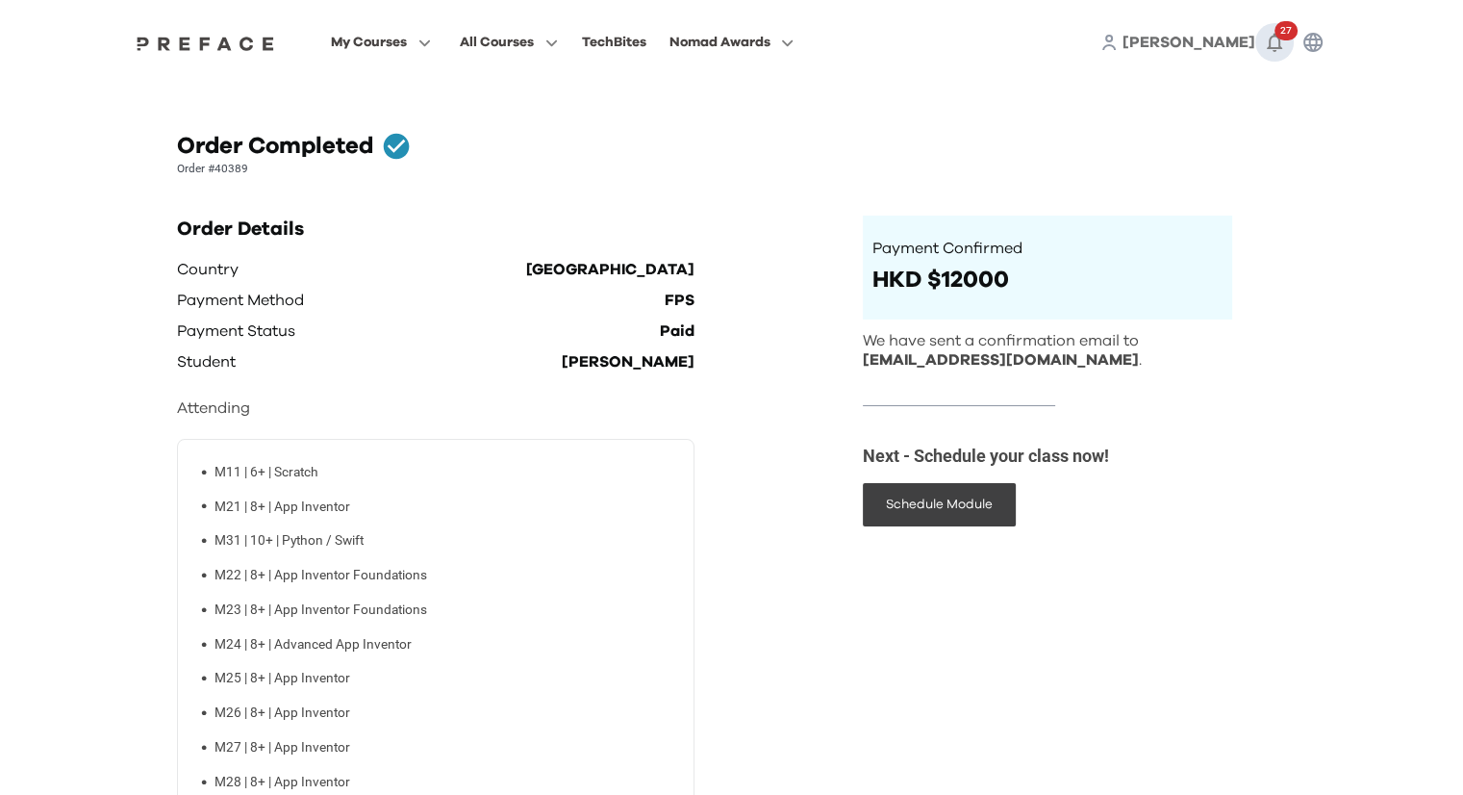
click at [1284, 38] on span "27" at bounding box center [1286, 30] width 23 height 19
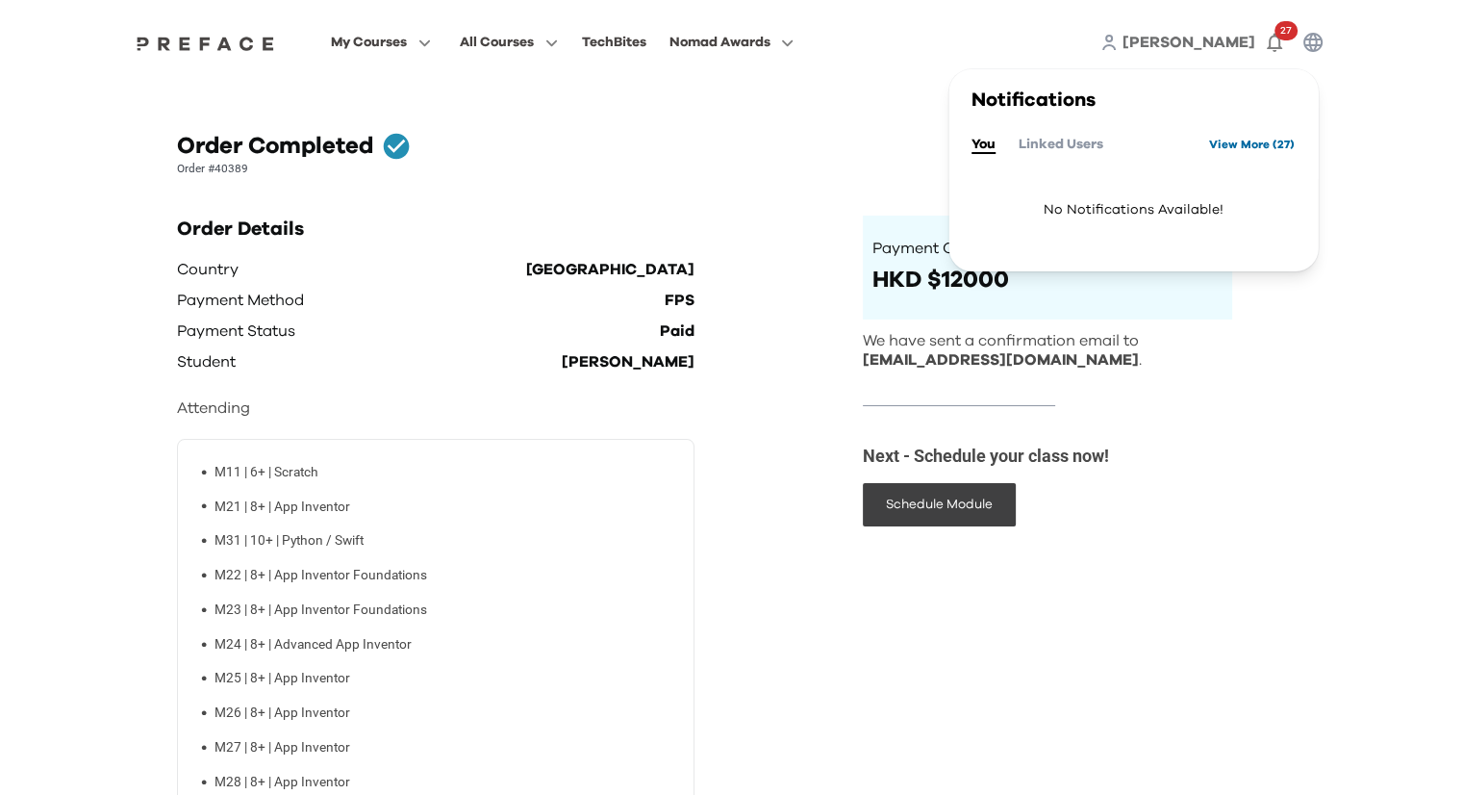
click at [1236, 140] on link "View More ( 27 )" at bounding box center [1252, 144] width 86 height 31
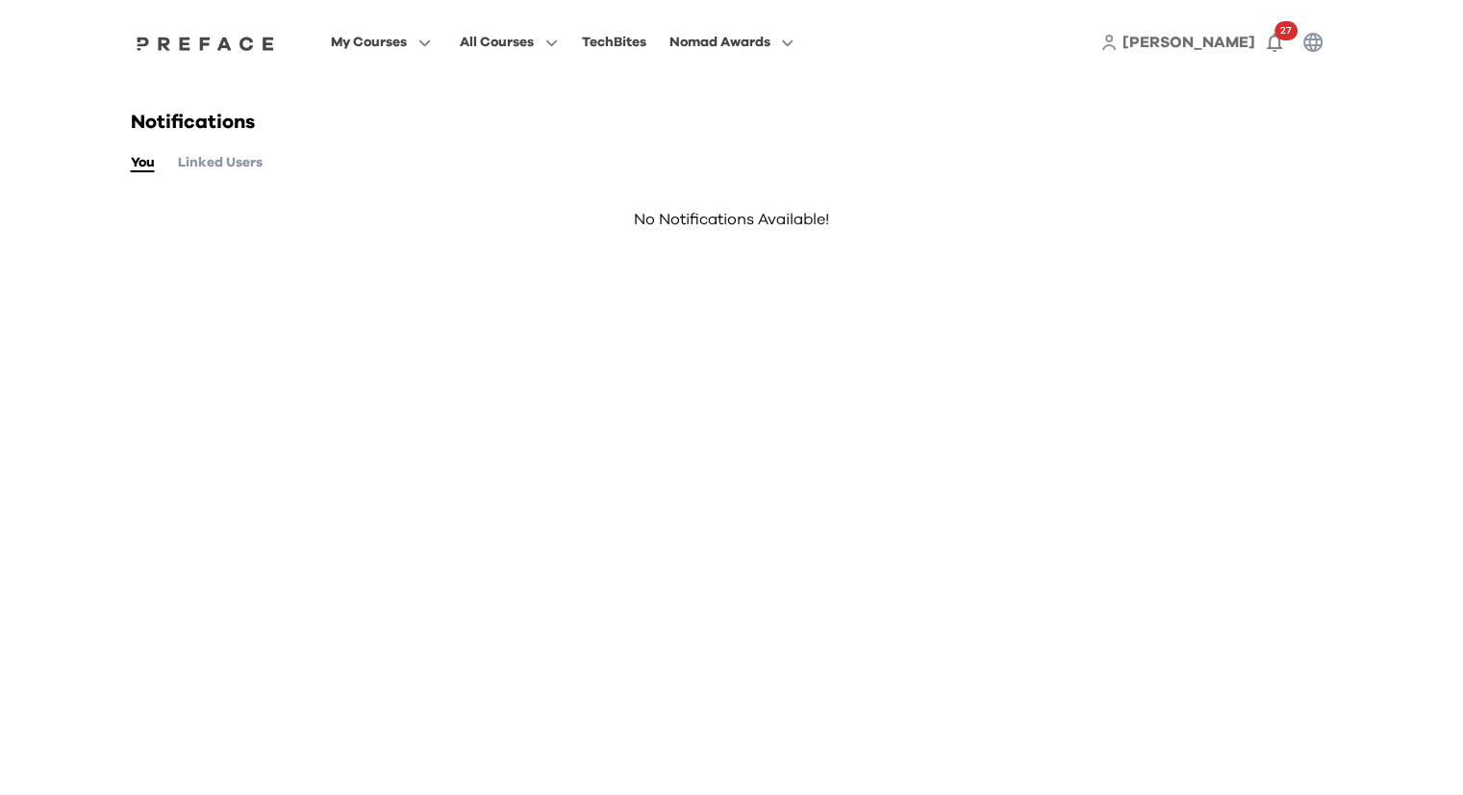
click at [233, 170] on button "Linked Users" at bounding box center [220, 162] width 85 height 21
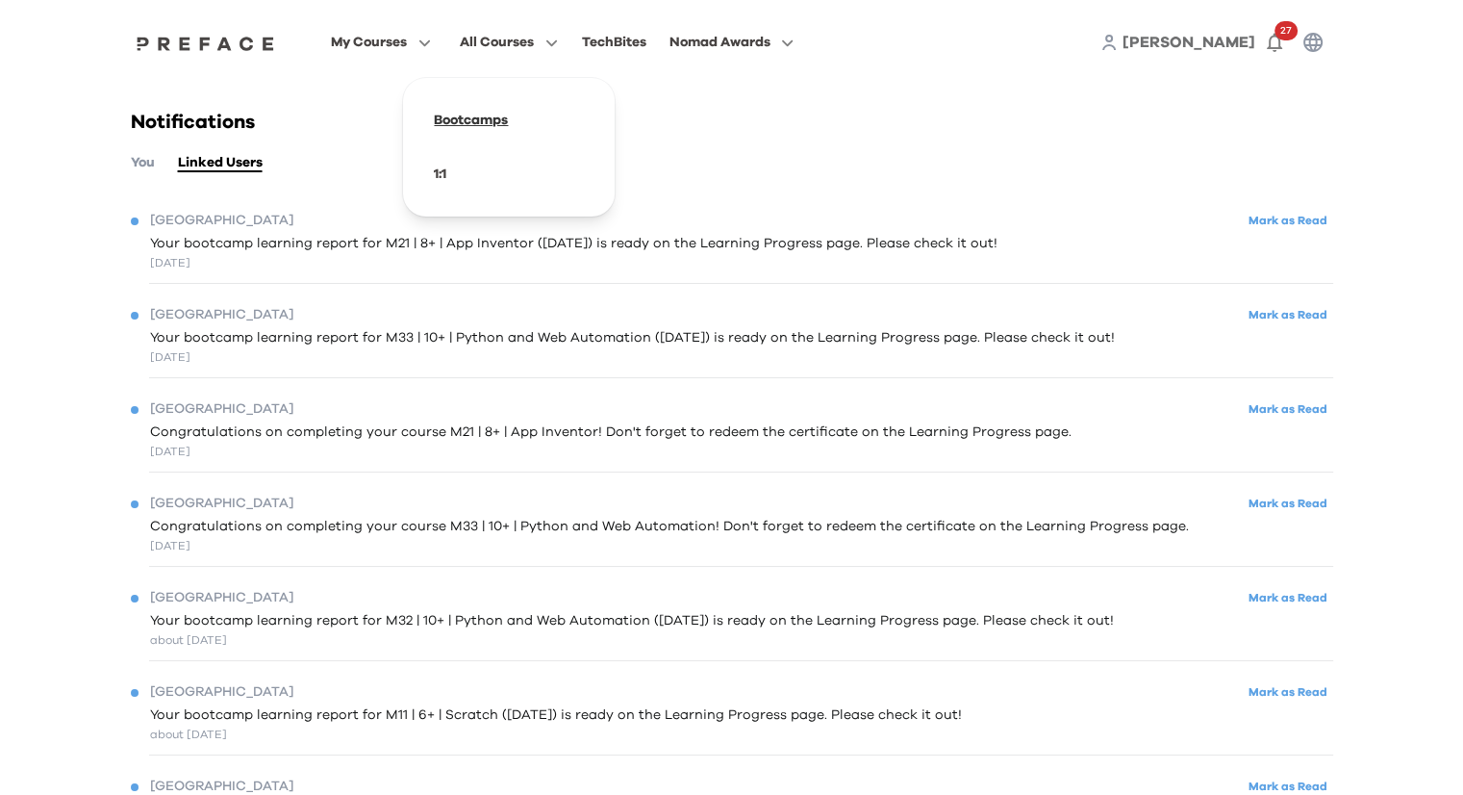
click at [498, 119] on span at bounding box center [508, 120] width 181 height 54
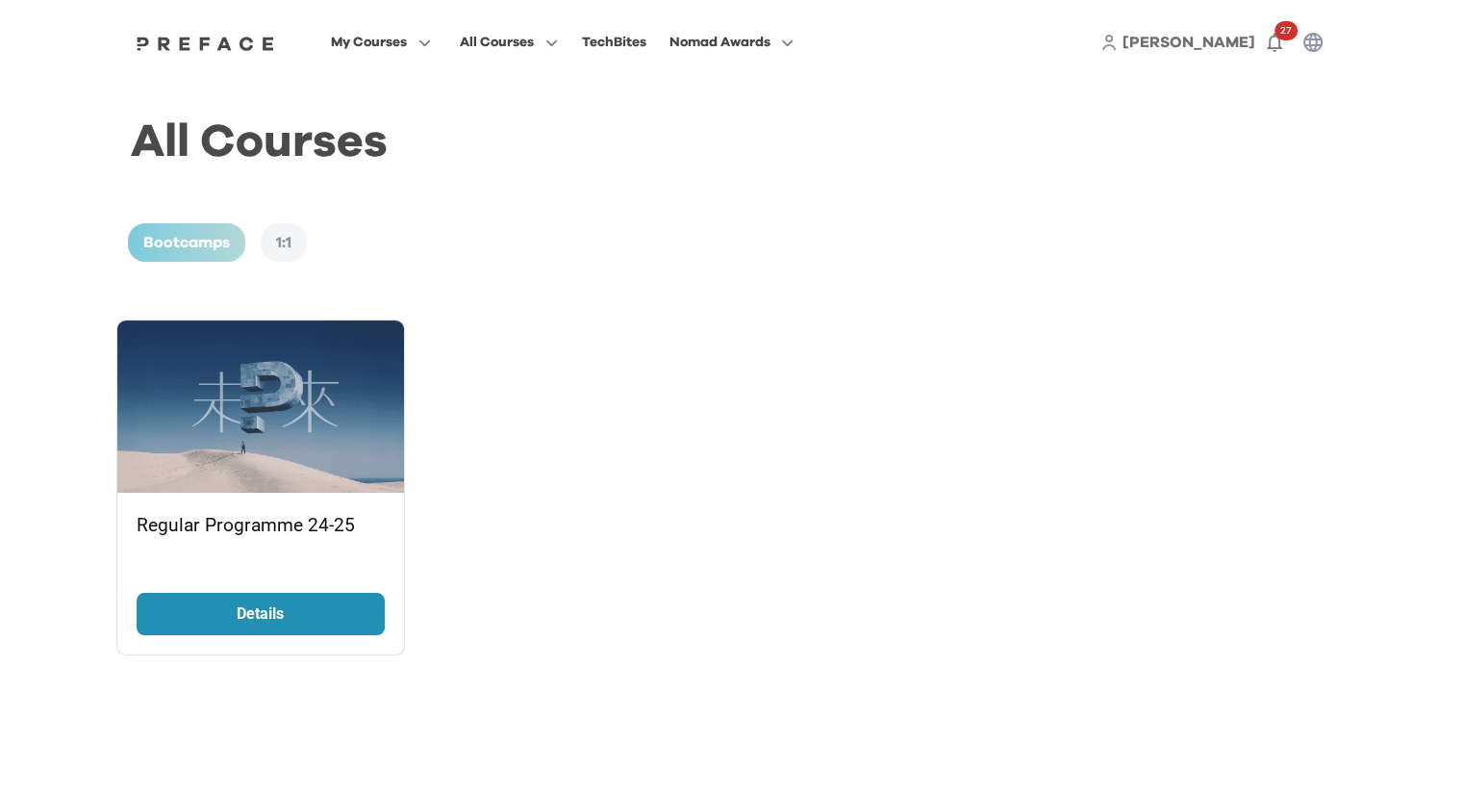
click at [294, 621] on p "Details" at bounding box center [261, 613] width 144 height 23
click at [380, 109] on span at bounding box center [381, 120] width 181 height 54
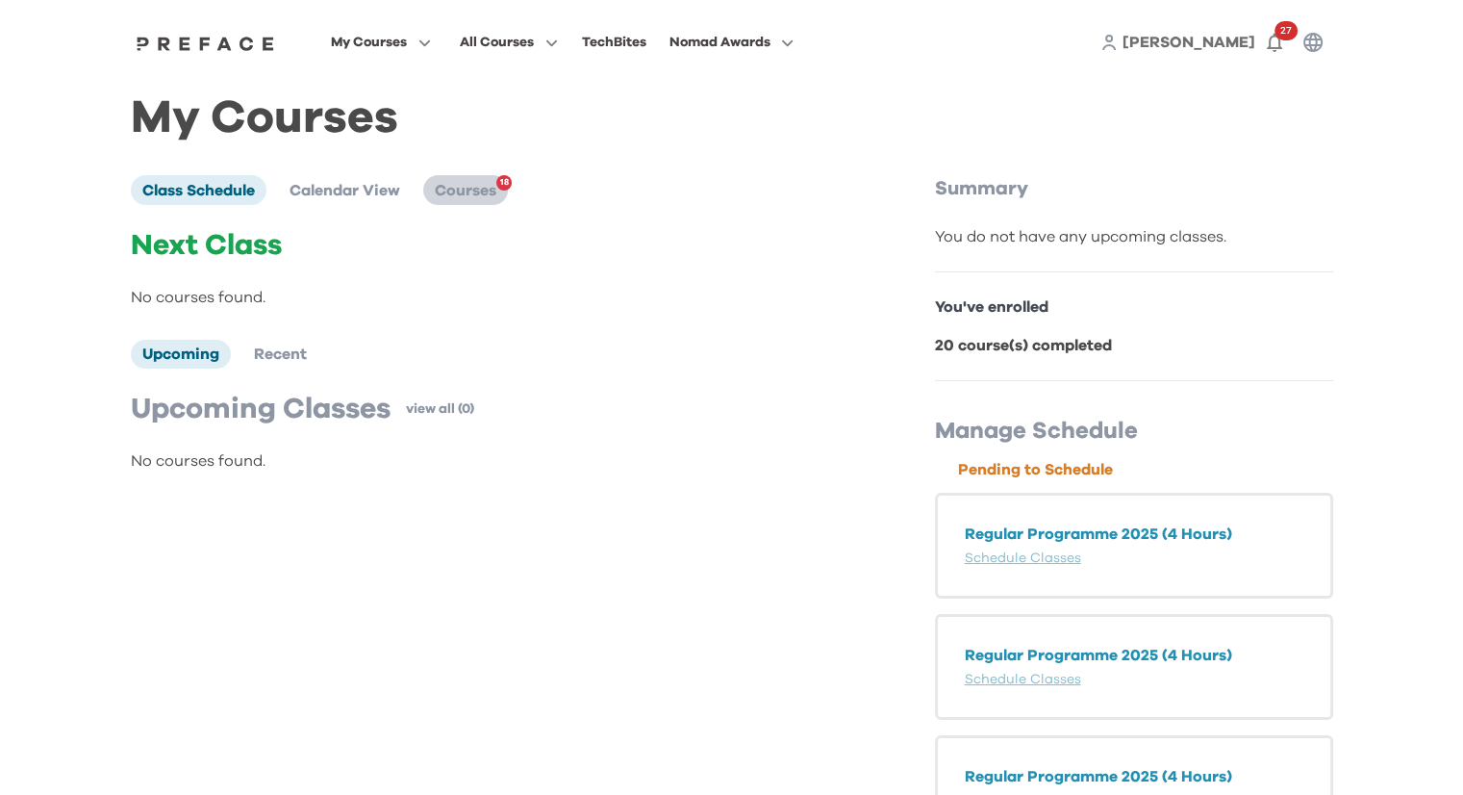
click at [473, 193] on span "Courses" at bounding box center [466, 190] width 62 height 15
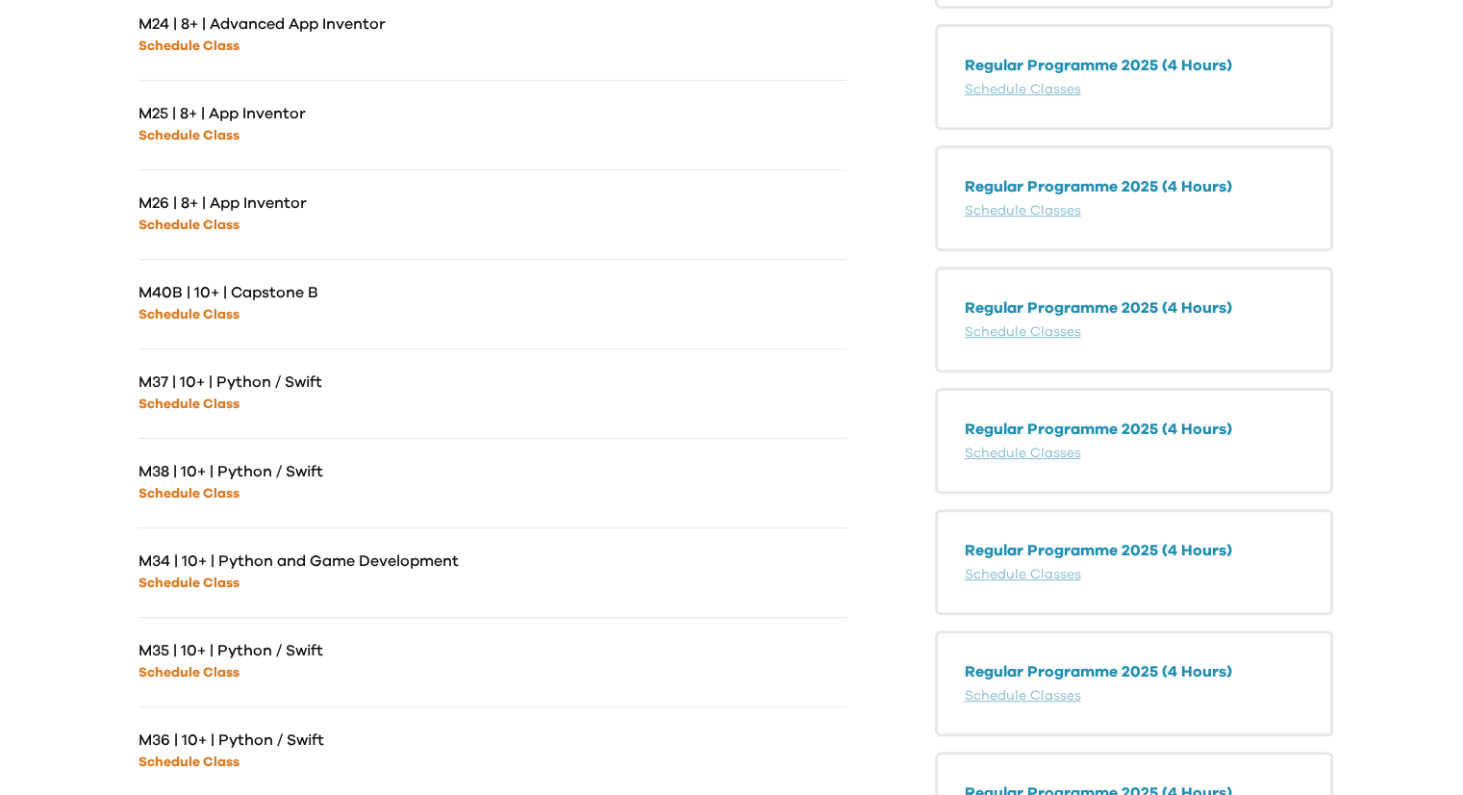
scroll to position [866, 0]
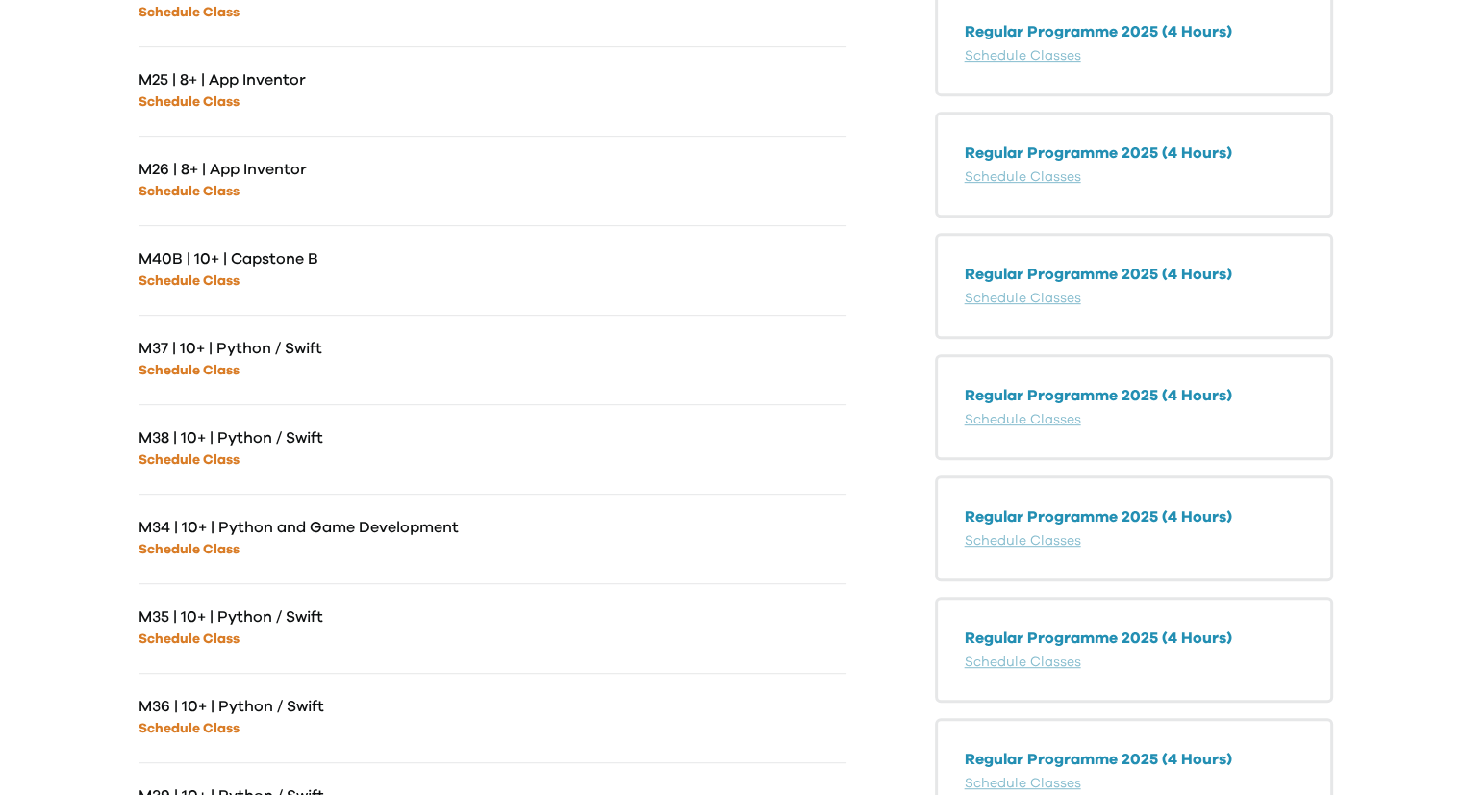
click at [217, 551] on link "Schedule Class" at bounding box center [189, 549] width 101 height 13
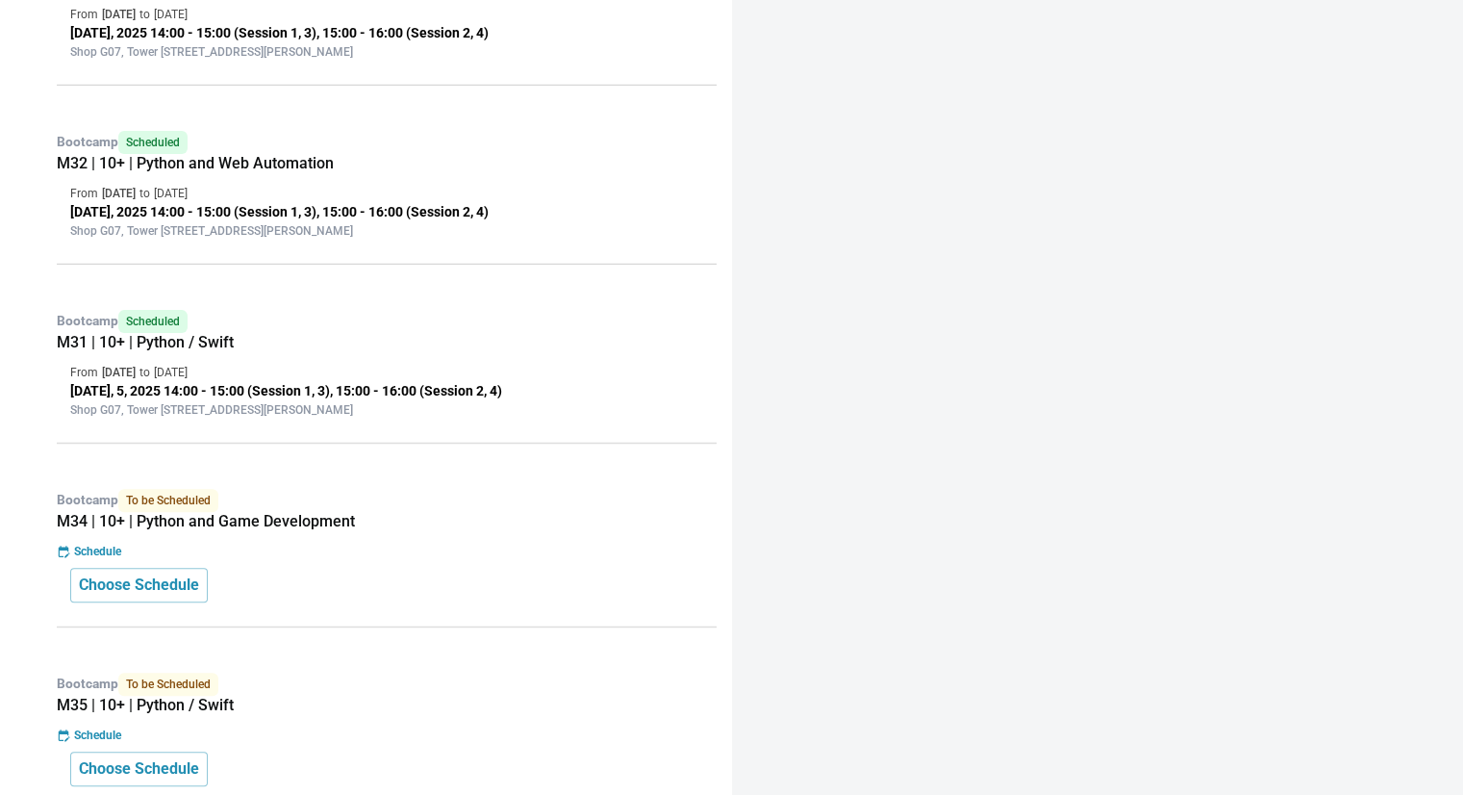
scroll to position [673, 0]
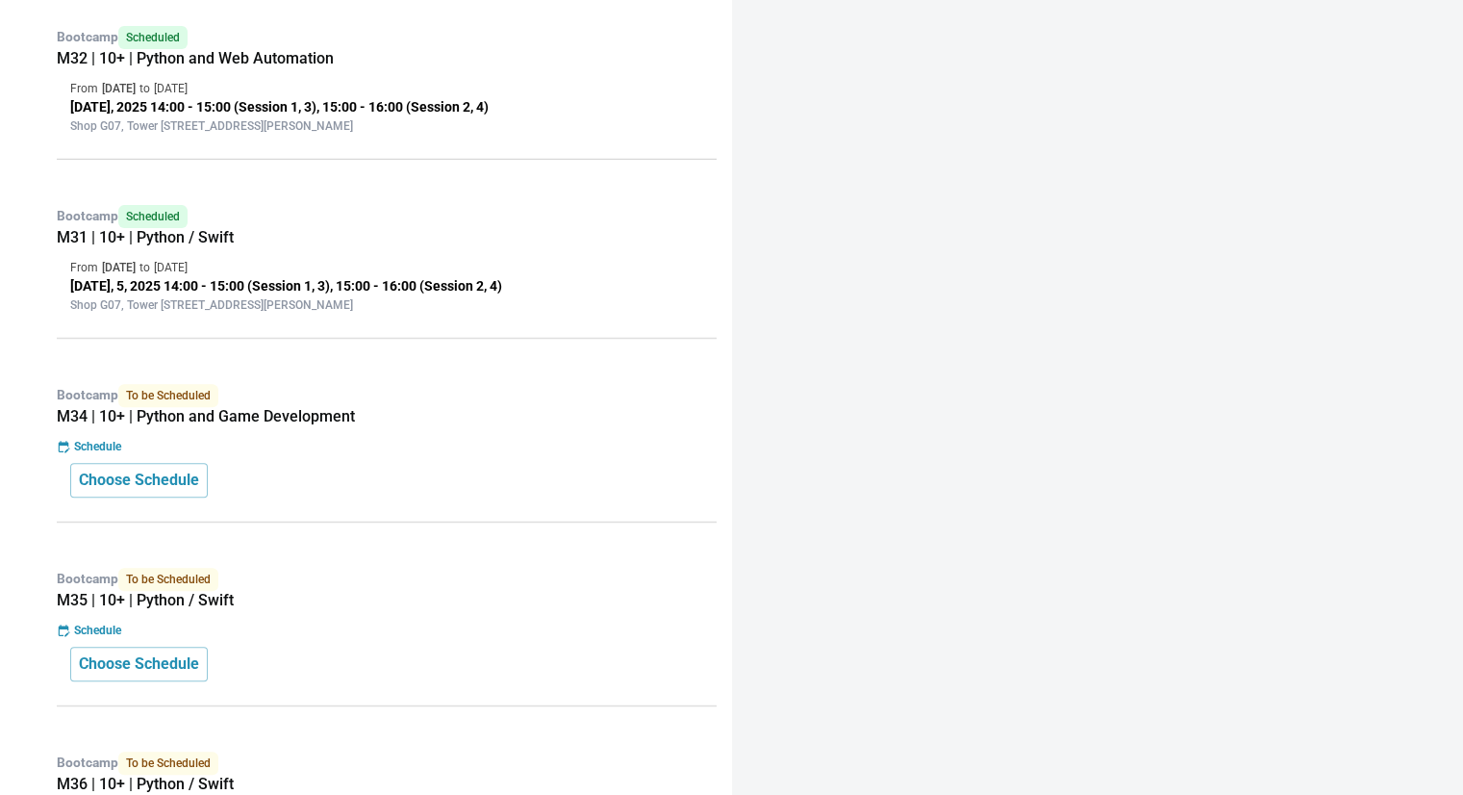
click at [107, 444] on p "Schedule" at bounding box center [97, 446] width 47 height 17
